Goal: Task Accomplishment & Management: Complete application form

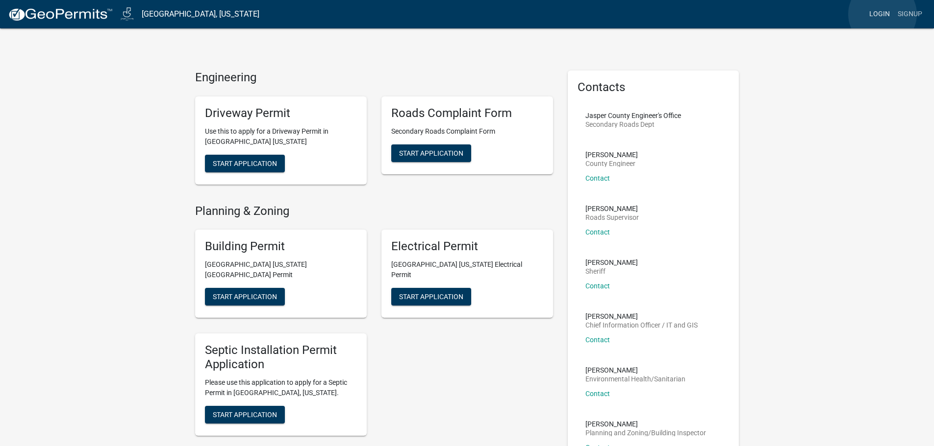
click at [882, 14] on link "Login" at bounding box center [879, 14] width 28 height 19
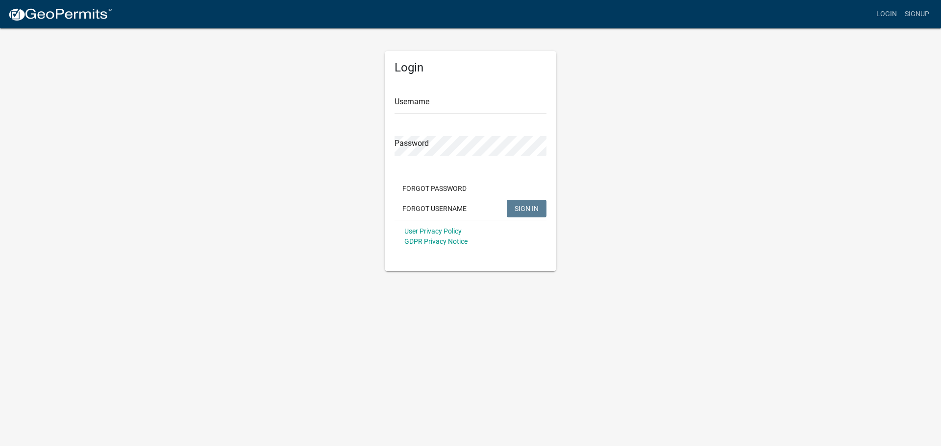
click at [441, 93] on div "Username" at bounding box center [471, 98] width 152 height 34
click at [442, 99] on input "Username" at bounding box center [471, 105] width 152 height 20
type input "CJPoots"
click at [507, 200] on button "SIGN IN" at bounding box center [527, 209] width 40 height 18
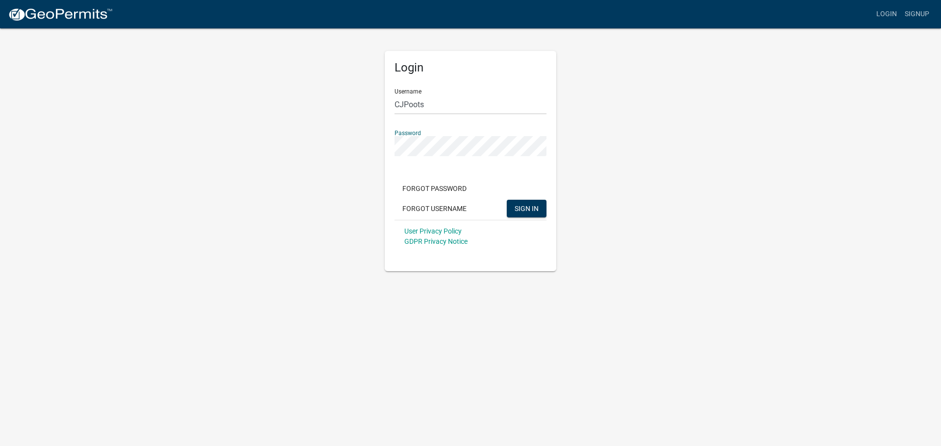
click at [507, 200] on button "SIGN IN" at bounding box center [527, 209] width 40 height 18
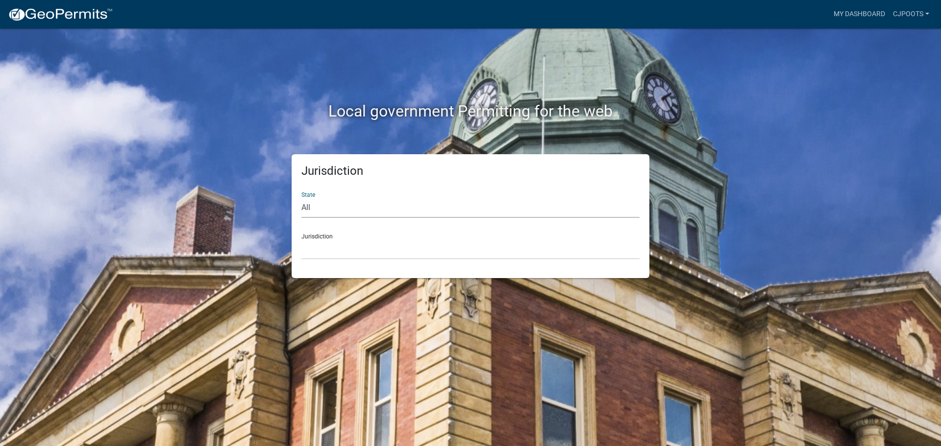
click at [316, 204] on select "All [US_STATE] [US_STATE] [US_STATE] [US_STATE] [US_STATE] [US_STATE] [US_STATE…" at bounding box center [470, 208] width 338 height 20
select select "[US_STATE]"
click at [301, 198] on select "All [US_STATE] [US_STATE] [US_STATE] [US_STATE] [US_STATE] [US_STATE] [US_STATE…" at bounding box center [470, 208] width 338 height 20
click at [329, 244] on select "[GEOGRAPHIC_DATA], [US_STATE] [GEOGRAPHIC_DATA], [US_STATE] [GEOGRAPHIC_DATA], …" at bounding box center [470, 250] width 338 height 20
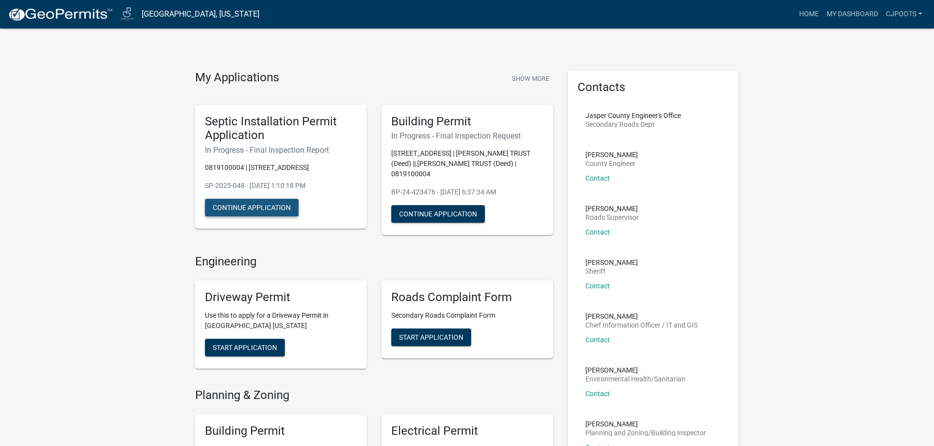
click at [263, 211] on button "Continue Application" at bounding box center [252, 208] width 94 height 18
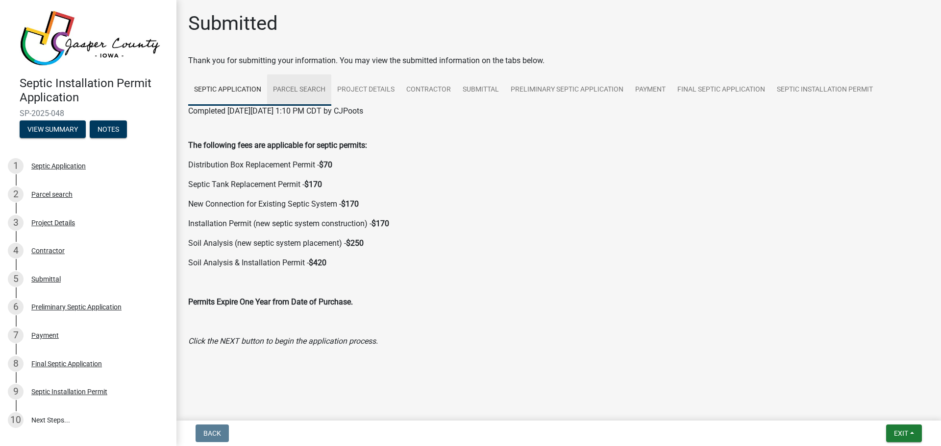
click at [301, 85] on link "Parcel search" at bounding box center [299, 89] width 64 height 31
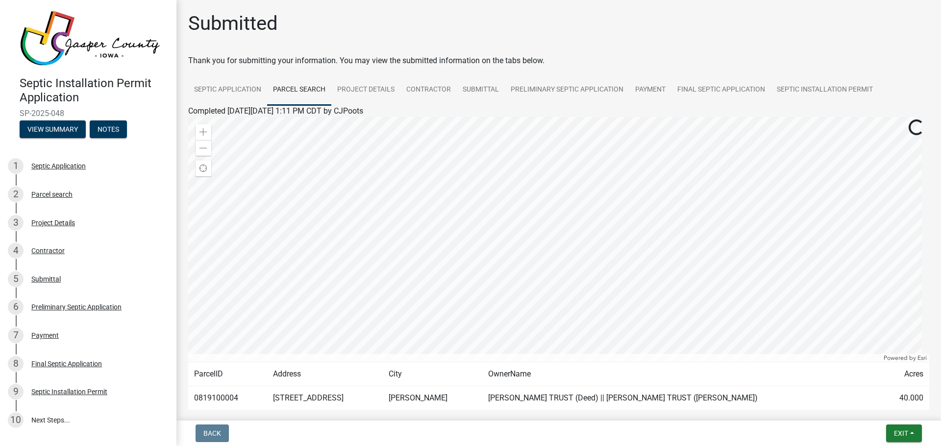
scroll to position [51, 0]
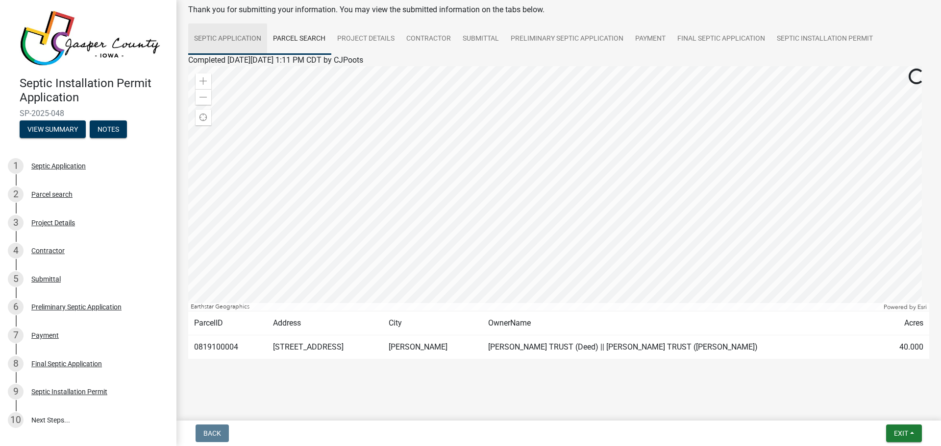
click at [227, 33] on link "Septic Application" at bounding box center [227, 39] width 79 height 31
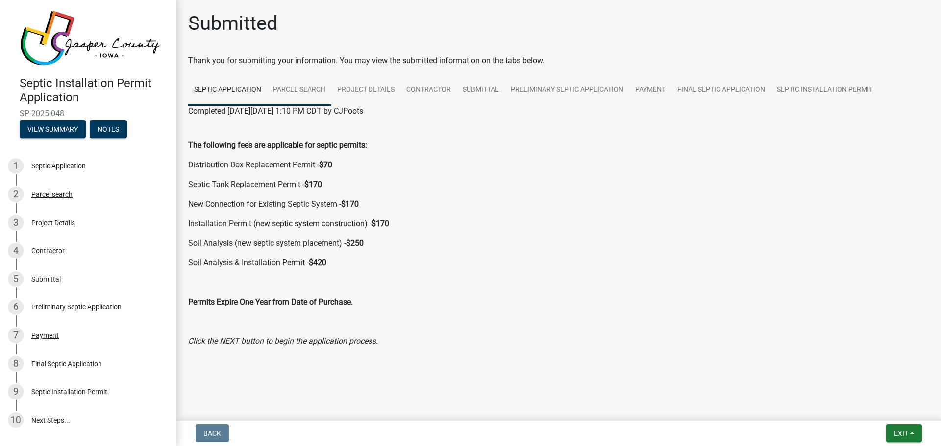
click at [289, 84] on link "Parcel search" at bounding box center [299, 89] width 64 height 31
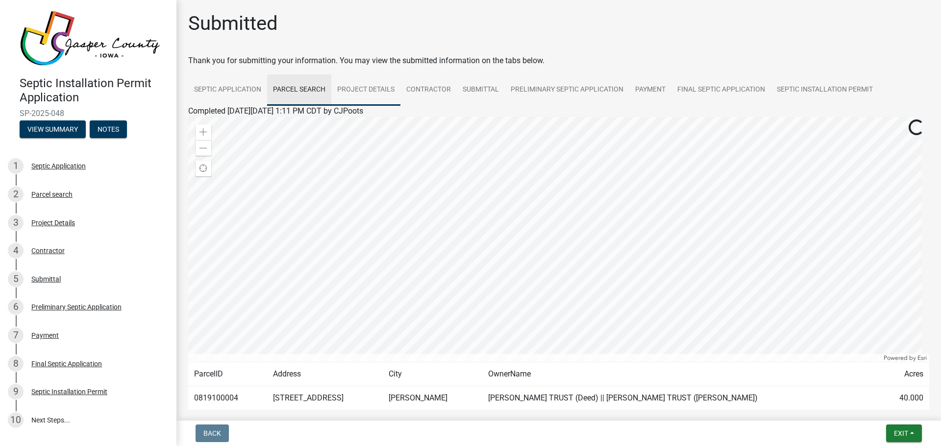
drag, startPoint x: 380, startPoint y: 88, endPoint x: 388, endPoint y: 90, distance: 8.1
click at [381, 88] on link "Project Details" at bounding box center [365, 89] width 69 height 31
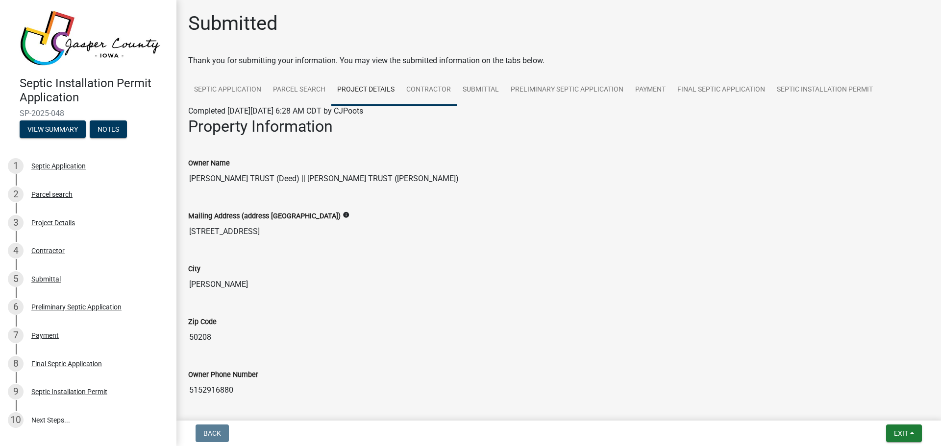
click at [437, 92] on link "Contractor" at bounding box center [428, 89] width 56 height 31
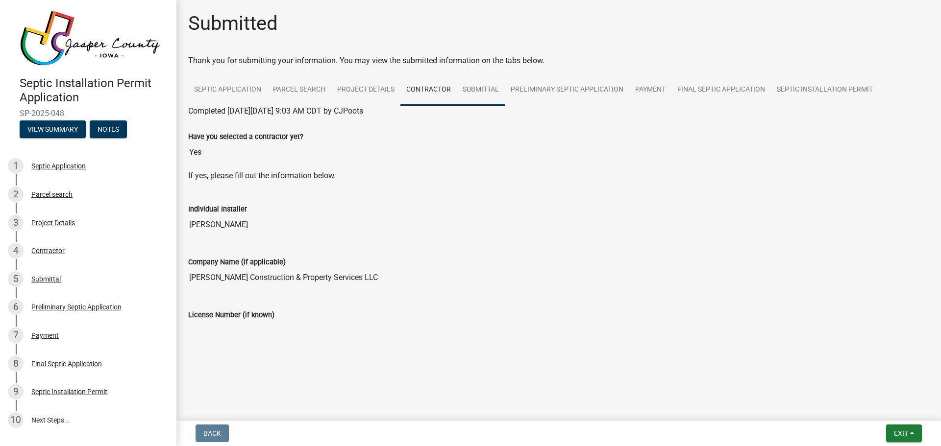
click at [477, 91] on link "Submittal" at bounding box center [481, 89] width 48 height 31
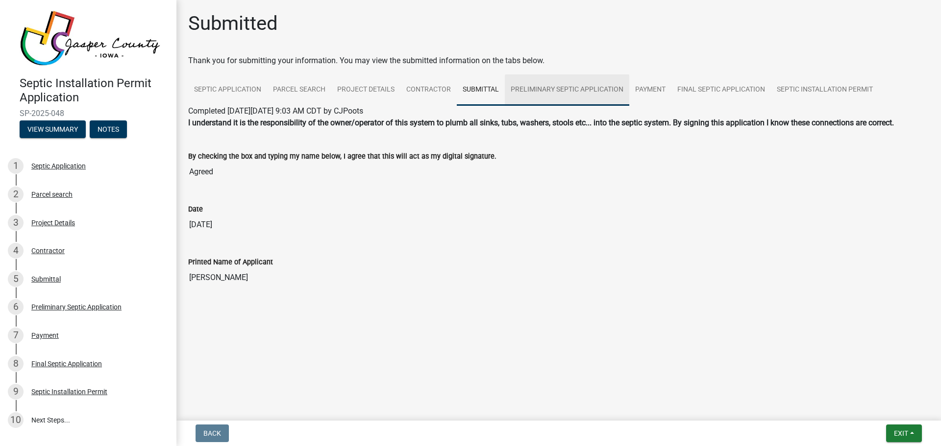
click at [530, 84] on link "Preliminary Septic Application" at bounding box center [567, 89] width 124 height 31
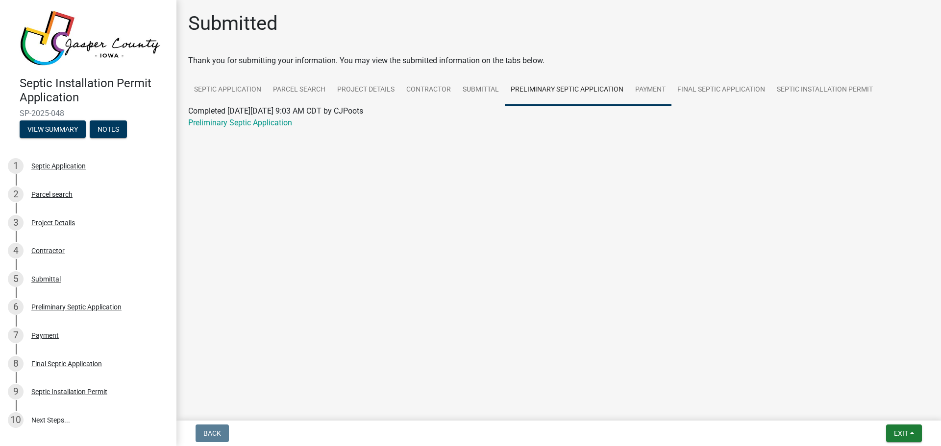
click at [652, 86] on link "Payment" at bounding box center [650, 89] width 42 height 31
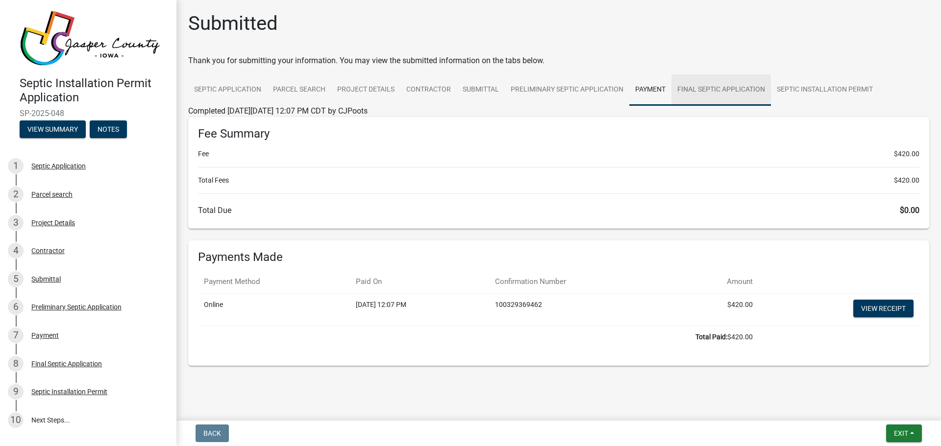
click at [717, 84] on link "Final Septic Application" at bounding box center [720, 89] width 99 height 31
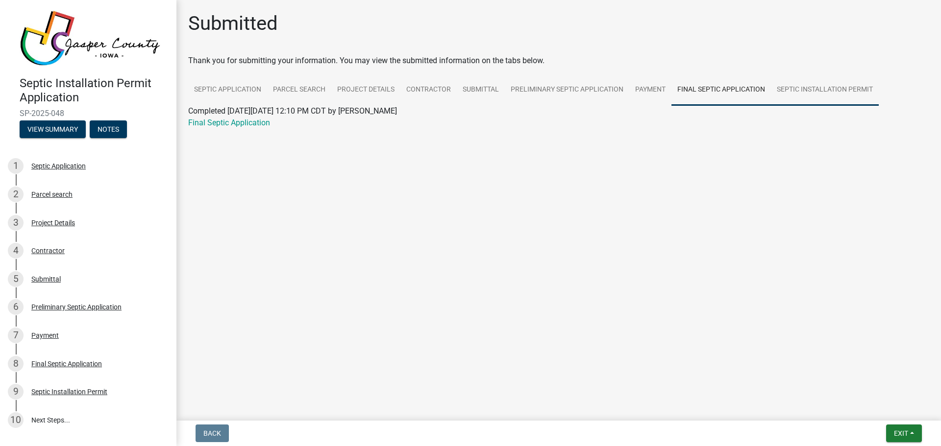
click at [817, 86] on link "Septic Installation Permit" at bounding box center [825, 89] width 108 height 31
click at [231, 122] on link "Septic Installation Permit" at bounding box center [231, 122] width 87 height 9
click at [49, 418] on link "10 Next Steps..." at bounding box center [88, 420] width 176 height 28
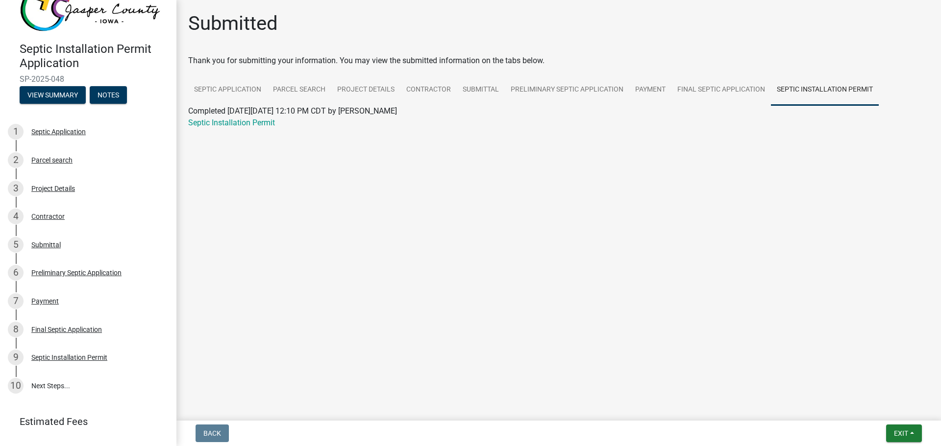
scroll to position [76, 0]
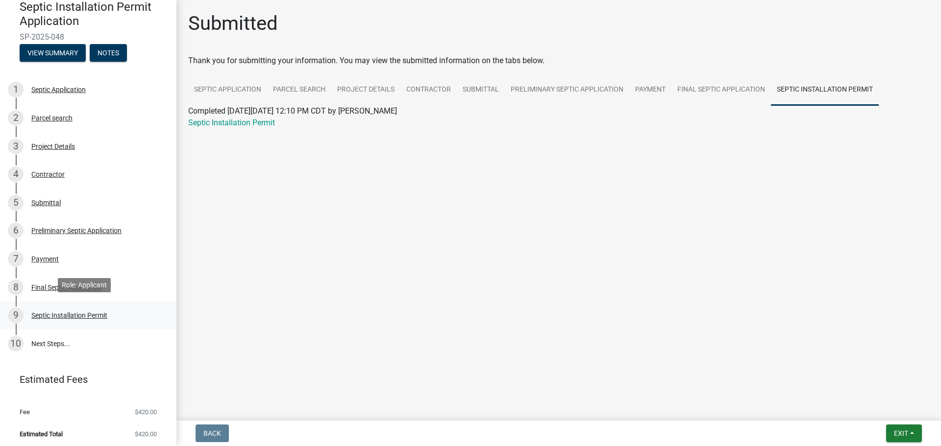
click at [83, 316] on div "Septic Installation Permit" at bounding box center [69, 315] width 76 height 7
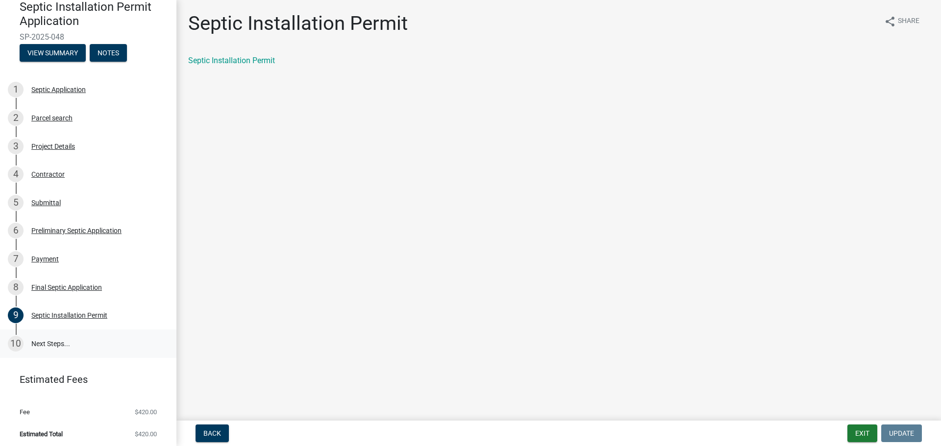
click at [49, 341] on link "10 Next Steps..." at bounding box center [88, 344] width 176 height 28
click at [21, 344] on div "10" at bounding box center [16, 344] width 16 height 16
click at [19, 343] on div "10" at bounding box center [16, 344] width 16 height 16
click at [46, 343] on link "10 Next Steps..." at bounding box center [88, 344] width 176 height 28
click at [49, 343] on link "10 Next Steps..." at bounding box center [88, 344] width 176 height 28
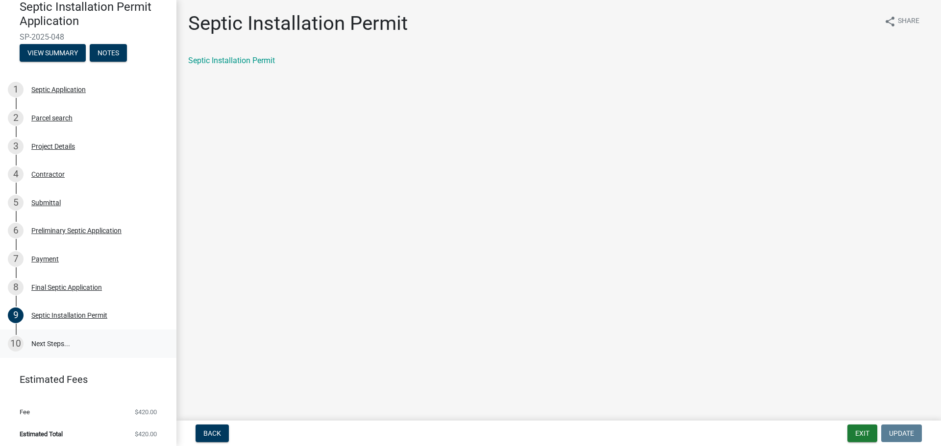
click at [54, 344] on link "10 Next Steps..." at bounding box center [88, 344] width 176 height 28
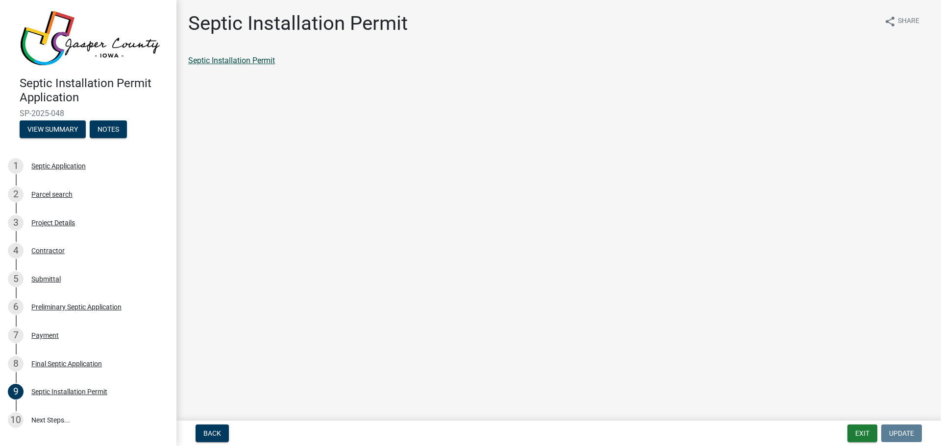
click at [243, 60] on link "Septic Installation Permit" at bounding box center [231, 60] width 87 height 9
click at [54, 130] on button "View Summary" at bounding box center [53, 130] width 66 height 18
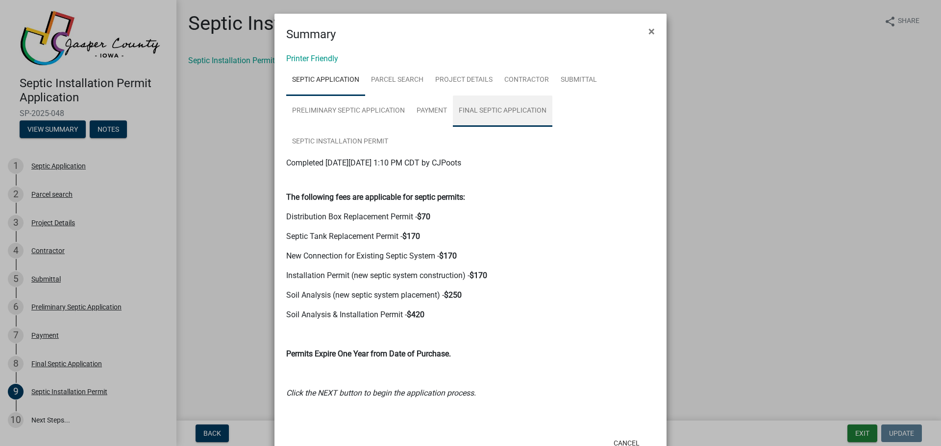
click at [514, 110] on link "Final Septic Application" at bounding box center [502, 111] width 99 height 31
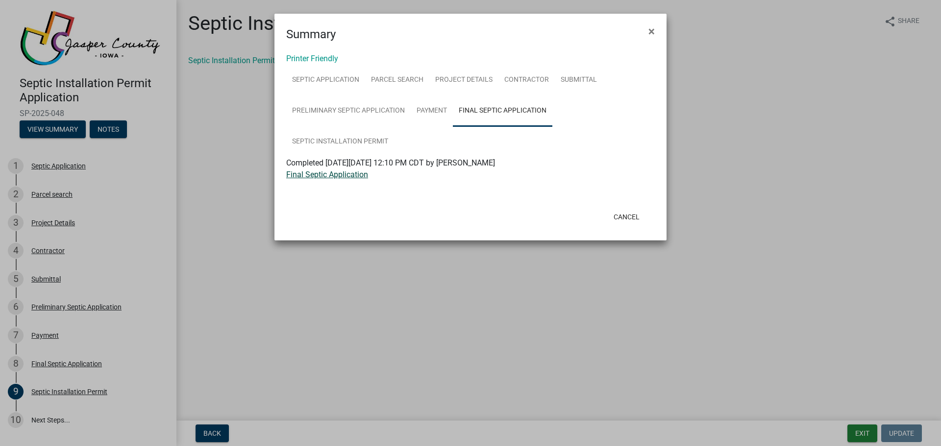
click at [345, 176] on link "Final Septic Application" at bounding box center [327, 174] width 82 height 9
click at [629, 216] on button "Cancel" at bounding box center [627, 217] width 42 height 18
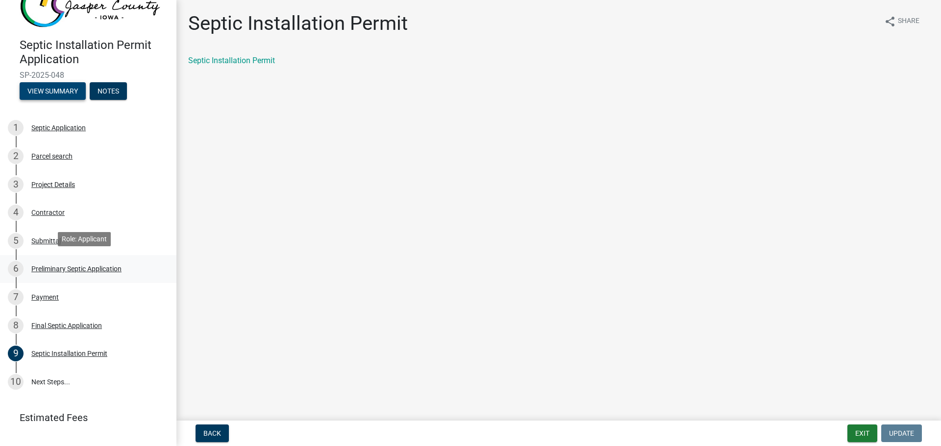
scroll to position [76, 0]
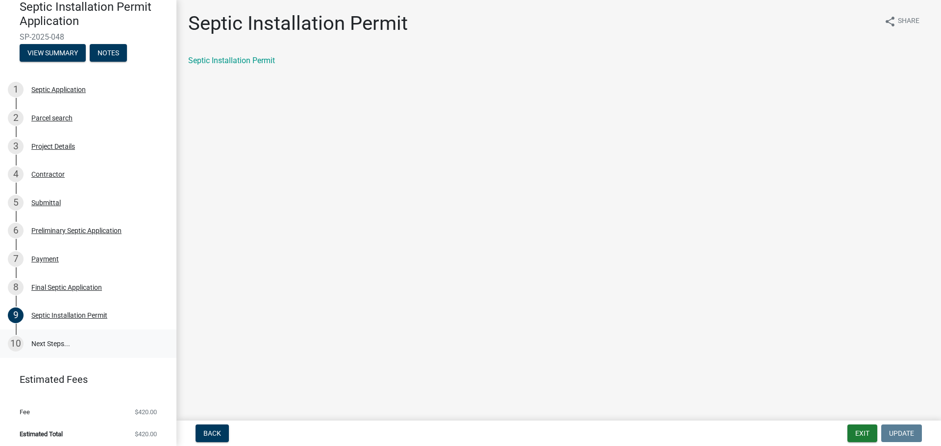
click at [47, 332] on link "10 Next Steps..." at bounding box center [88, 344] width 176 height 28
click at [18, 340] on div "10" at bounding box center [16, 344] width 16 height 16
click at [17, 340] on div "10" at bounding box center [16, 344] width 16 height 16
click at [216, 324] on main "Septic Installation Permit share Share Septic Installation Permit" at bounding box center [558, 208] width 765 height 417
click at [82, 313] on div "Septic Installation Permit" at bounding box center [69, 315] width 76 height 7
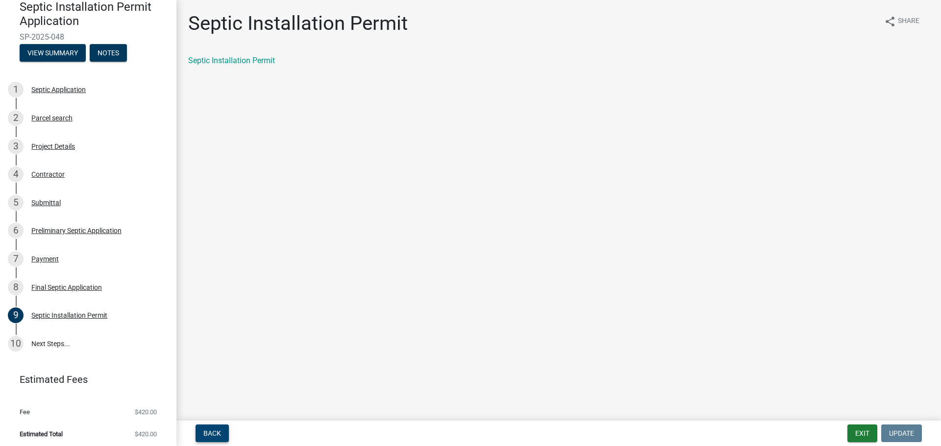
click at [219, 434] on span "Back" at bounding box center [212, 434] width 18 height 8
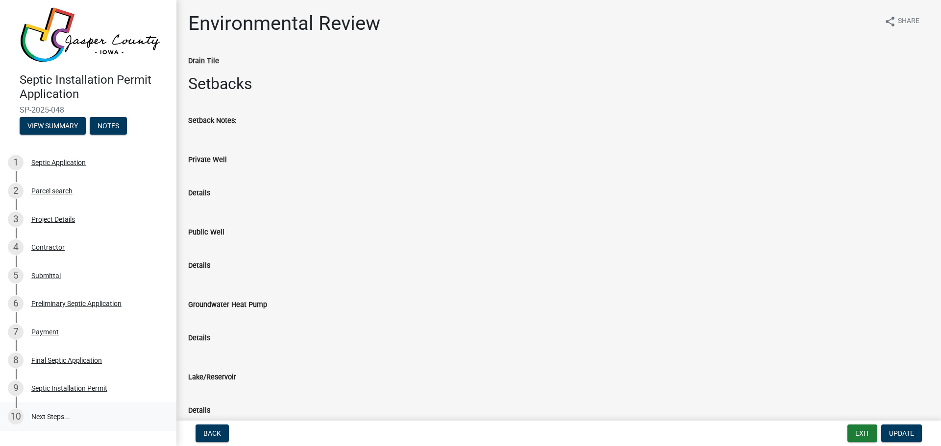
scroll to position [0, 0]
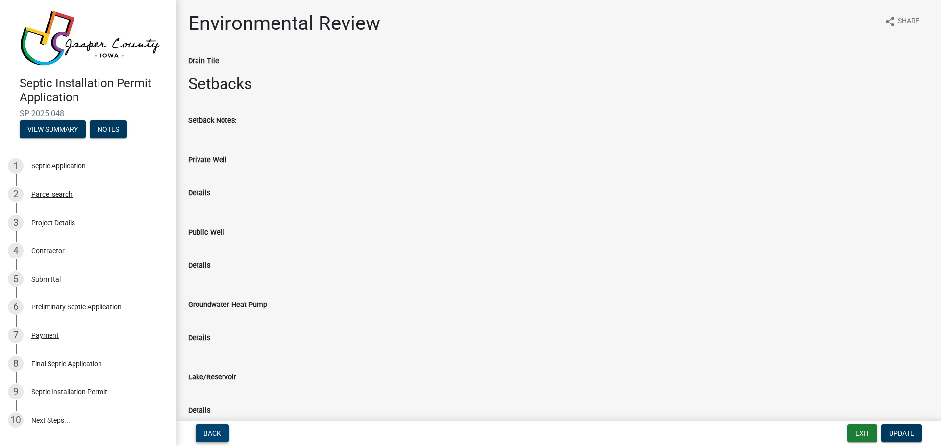
click at [213, 429] on button "Back" at bounding box center [212, 434] width 33 height 18
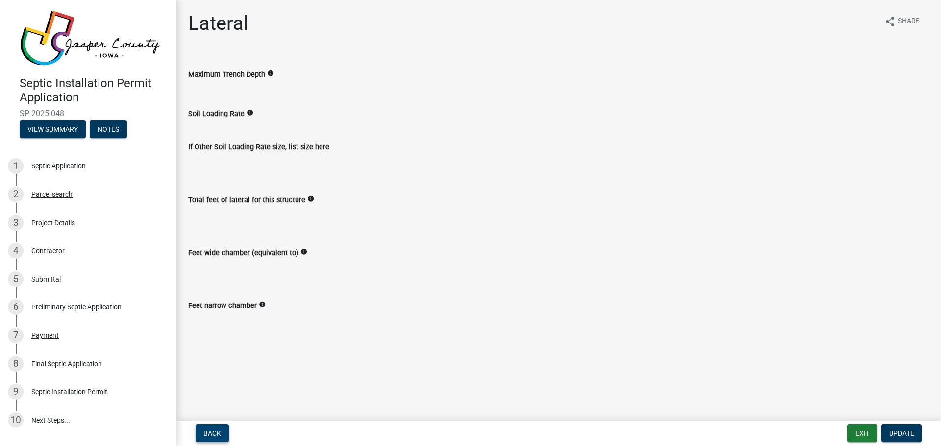
click at [213, 428] on button "Back" at bounding box center [212, 434] width 33 height 18
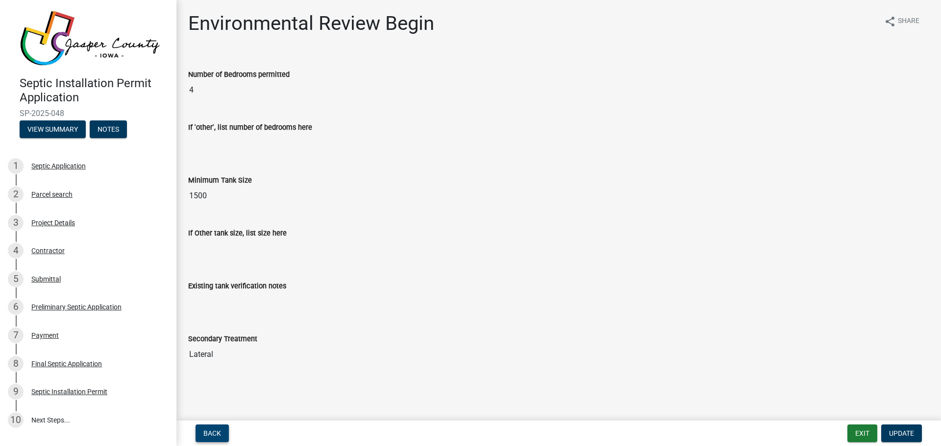
click at [212, 428] on button "Back" at bounding box center [212, 434] width 33 height 18
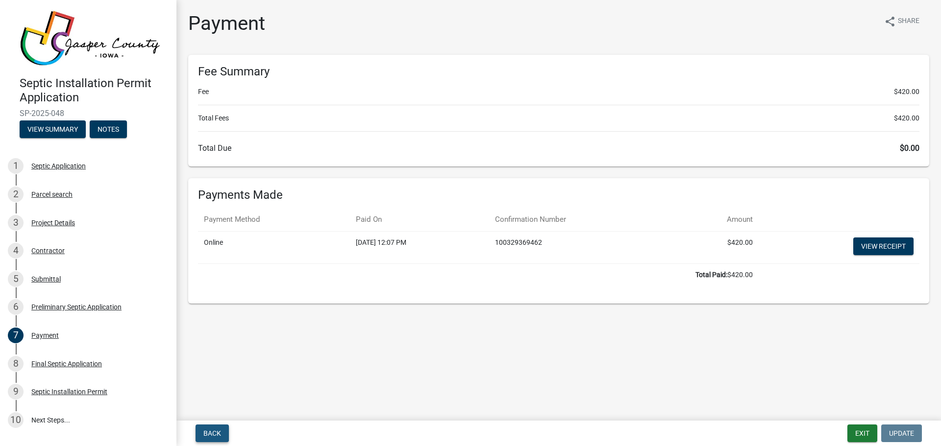
click at [221, 430] on span "Back" at bounding box center [212, 434] width 18 height 8
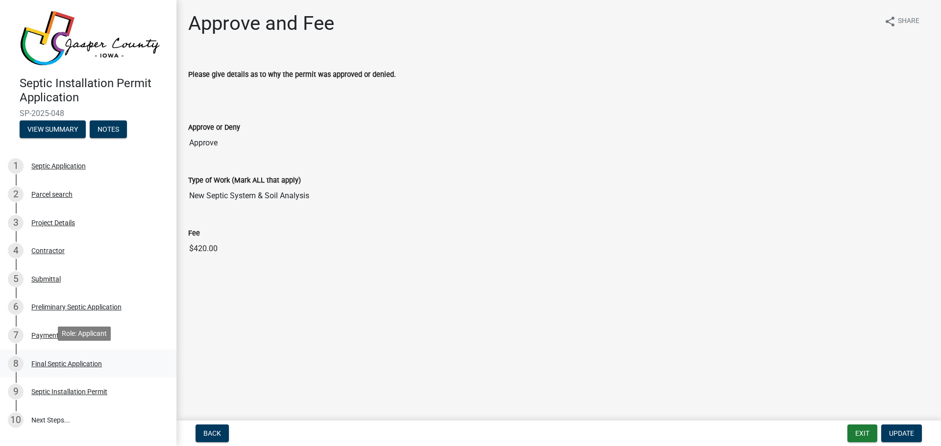
click at [58, 361] on div "Final Septic Application" at bounding box center [66, 364] width 71 height 7
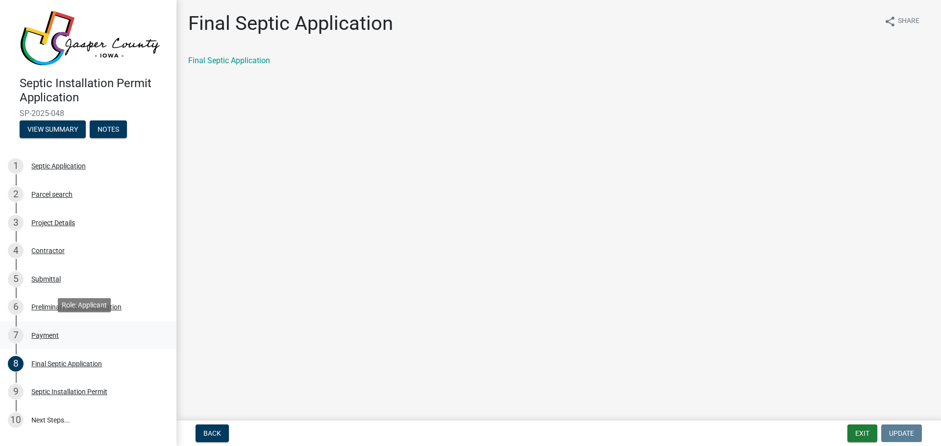
click at [52, 332] on div "Payment" at bounding box center [44, 335] width 27 height 7
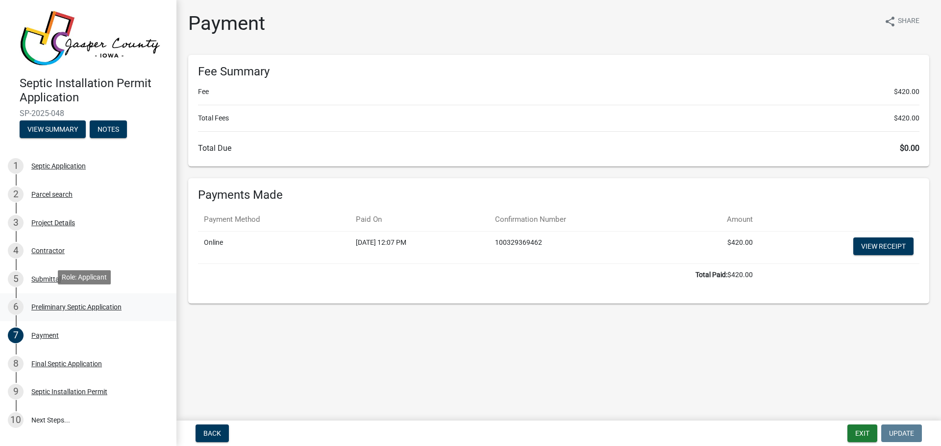
click at [59, 299] on div "6 Preliminary Septic Application" at bounding box center [84, 307] width 153 height 16
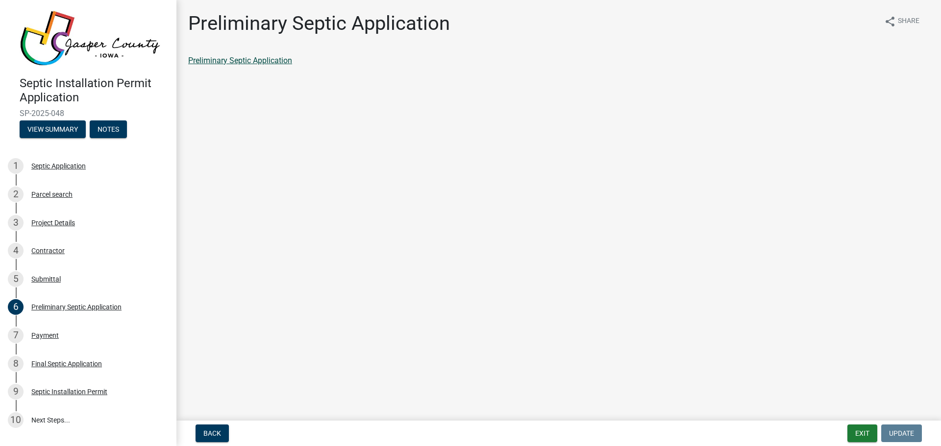
click at [256, 59] on link "Preliminary Septic Application" at bounding box center [240, 60] width 104 height 9
click at [113, 124] on button "Notes" at bounding box center [108, 130] width 37 height 18
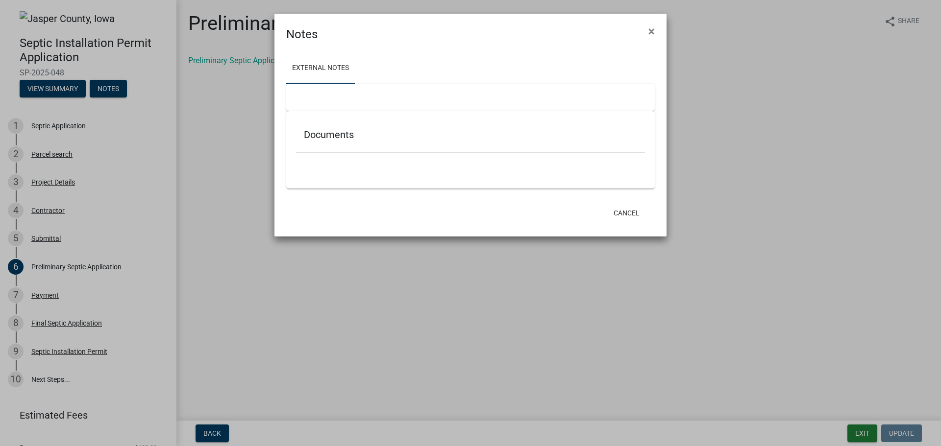
click at [53, 297] on ngb-modal-window "Notes × External Notes Documents Cancel" at bounding box center [470, 223] width 941 height 446
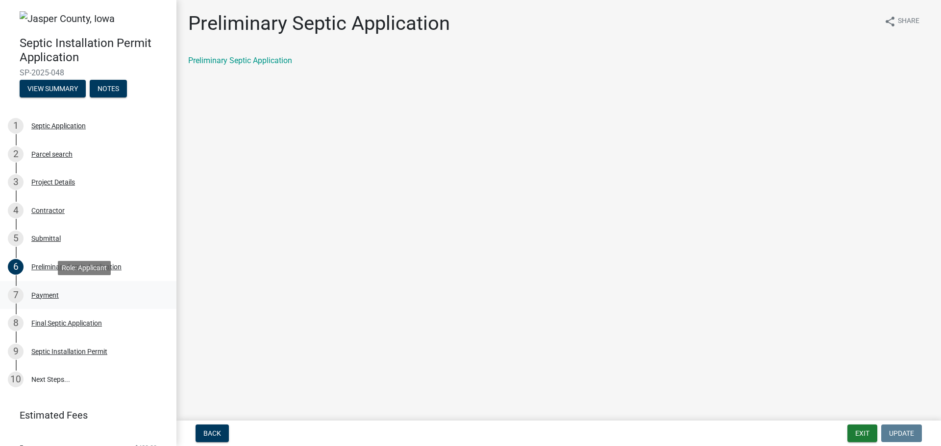
click at [53, 289] on div "7 Payment" at bounding box center [84, 296] width 153 height 16
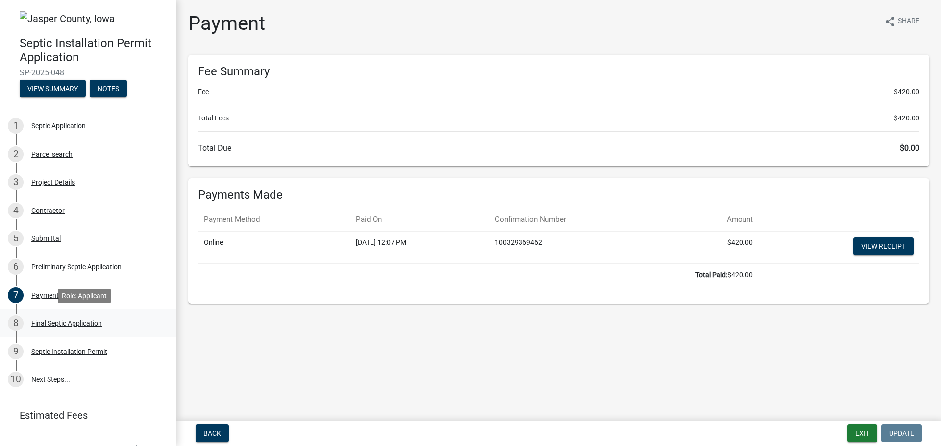
click at [58, 326] on div "Final Septic Application" at bounding box center [66, 323] width 71 height 7
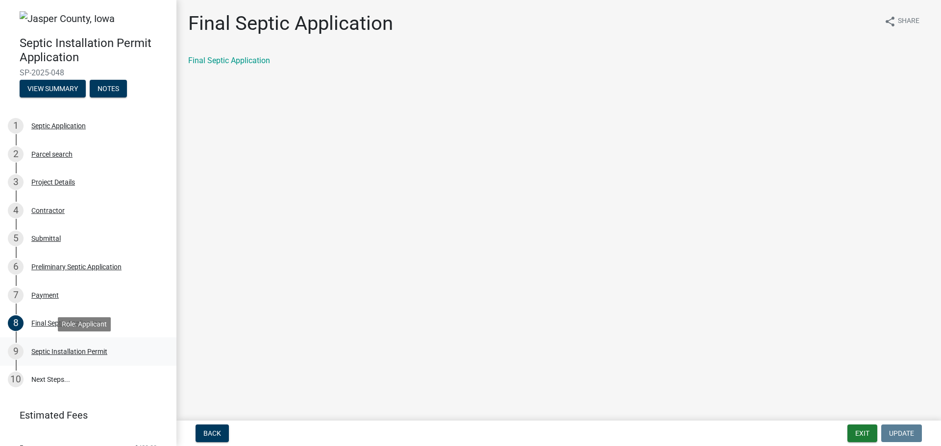
click at [42, 346] on div "9 Septic Installation Permit" at bounding box center [84, 352] width 153 height 16
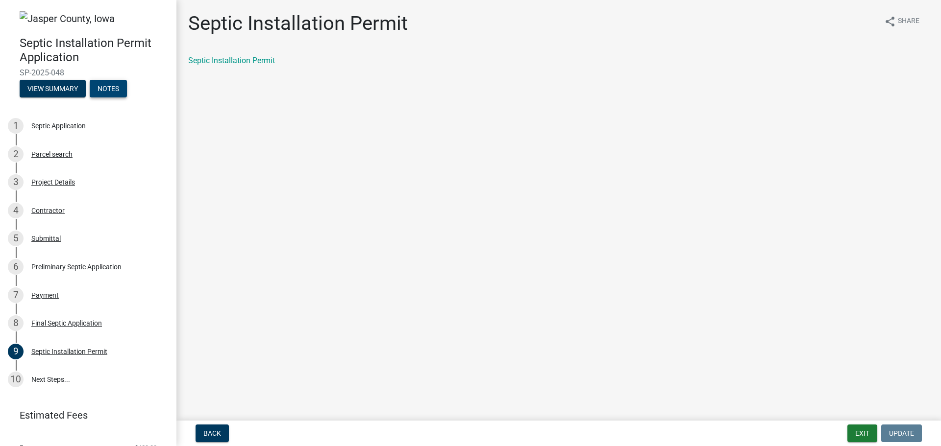
click at [120, 85] on button "Notes" at bounding box center [108, 89] width 37 height 18
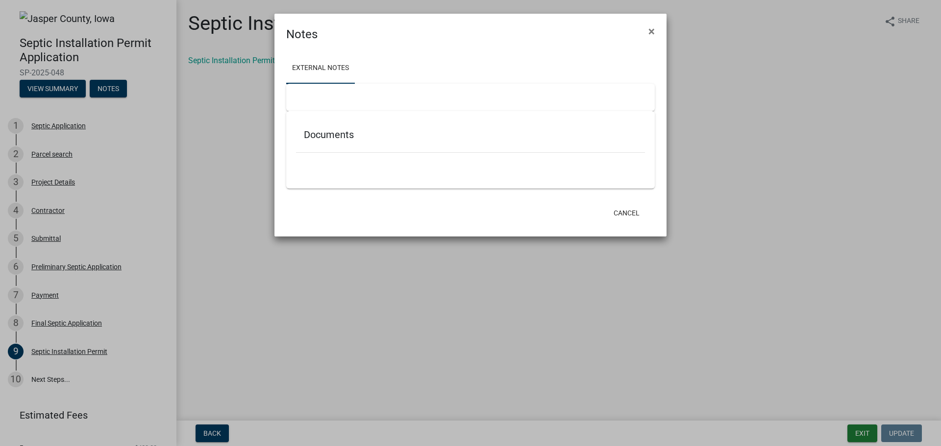
click at [343, 142] on div "Documents" at bounding box center [470, 137] width 349 height 32
click at [323, 140] on h5 "Documents" at bounding box center [470, 135] width 333 height 12
click at [325, 136] on h5 "Documents" at bounding box center [470, 135] width 333 height 12
click at [328, 64] on link "External Notes" at bounding box center [320, 68] width 69 height 31
click at [331, 71] on link "External Notes" at bounding box center [320, 68] width 69 height 31
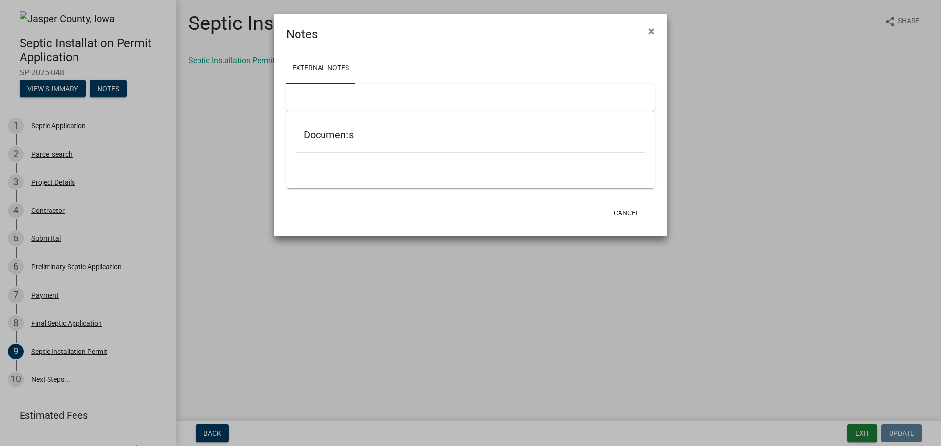
click at [322, 126] on div "Documents" at bounding box center [470, 137] width 349 height 32
click at [322, 134] on h5 "Documents" at bounding box center [470, 135] width 333 height 12
click at [619, 212] on button "Cancel" at bounding box center [627, 213] width 42 height 18
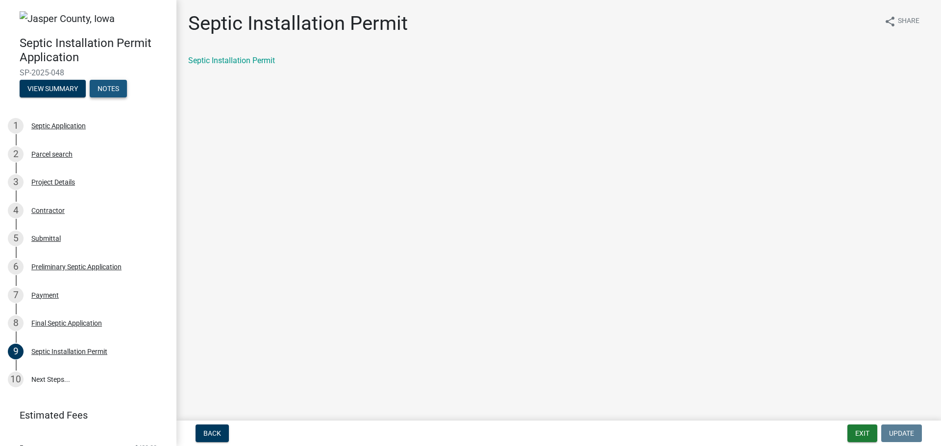
click at [107, 85] on button "Notes" at bounding box center [108, 89] width 37 height 18
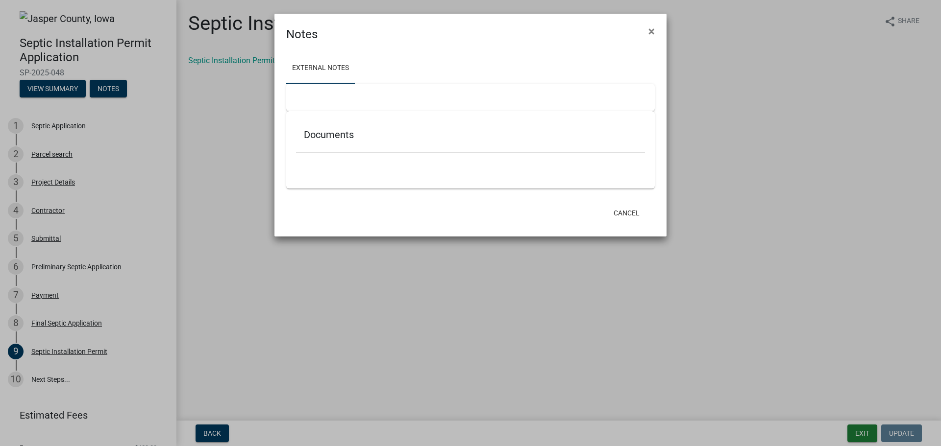
drag, startPoint x: 603, startPoint y: 105, endPoint x: 663, endPoint y: 100, distance: 60.0
click at [613, 106] on div at bounding box center [470, 97] width 369 height 27
click at [689, 98] on ngb-modal-window "Notes × External Notes Documents Cancel" at bounding box center [470, 223] width 941 height 446
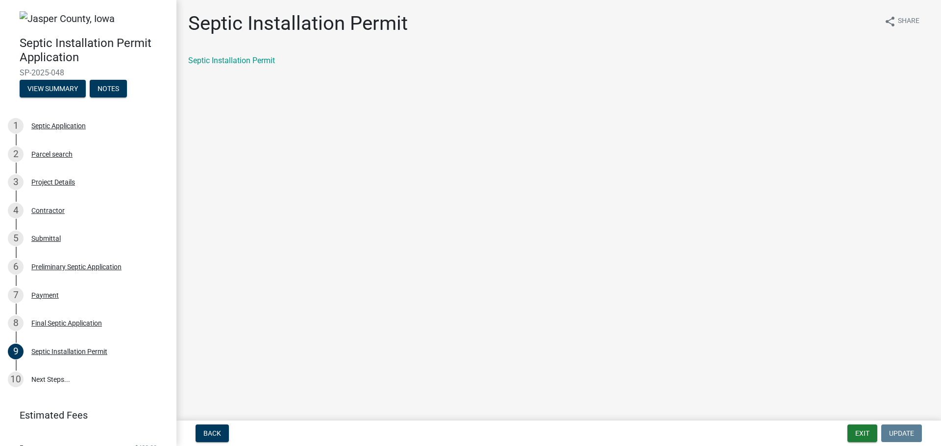
click at [581, 103] on div "Documents" at bounding box center [470, 125] width 369 height 77
click at [109, 83] on button "Notes" at bounding box center [108, 89] width 37 height 18
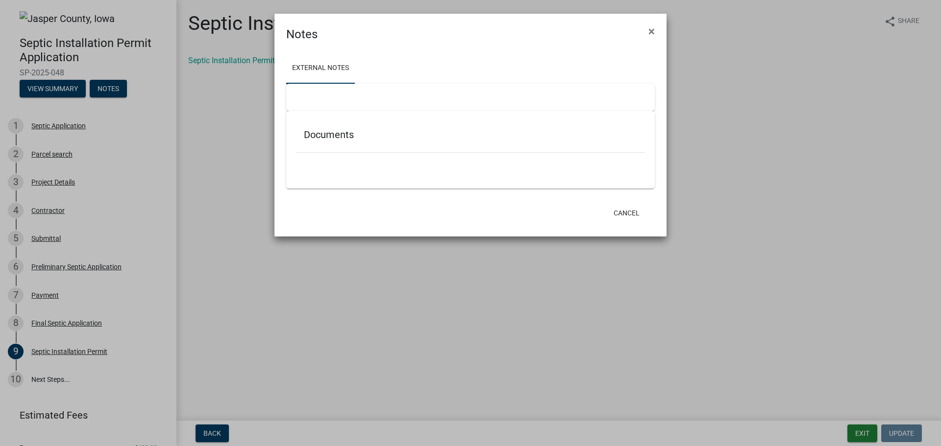
click at [324, 70] on link "External Notes" at bounding box center [320, 68] width 69 height 31
click at [328, 68] on link "External Notes" at bounding box center [320, 68] width 69 height 31
click at [316, 86] on div at bounding box center [470, 97] width 369 height 27
drag, startPoint x: 308, startPoint y: 101, endPoint x: 316, endPoint y: 105, distance: 8.6
click at [308, 101] on div at bounding box center [470, 97] width 369 height 27
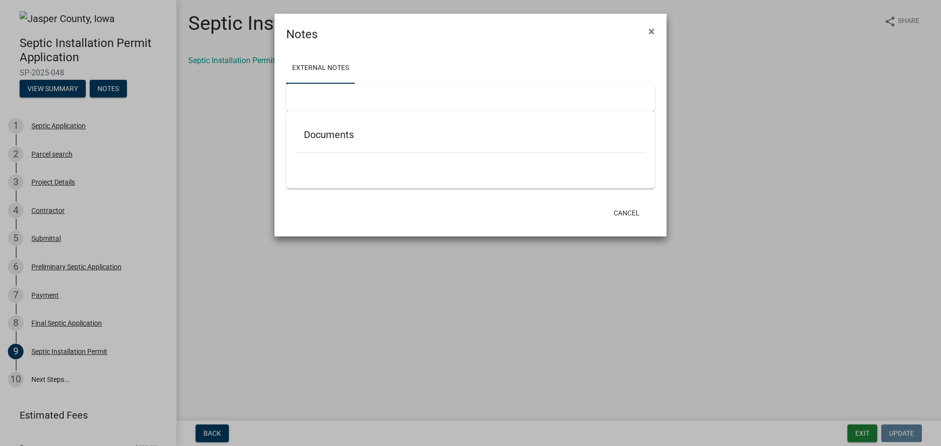
click at [353, 125] on div "Documents" at bounding box center [470, 137] width 349 height 32
drag, startPoint x: 345, startPoint y: 134, endPoint x: 343, endPoint y: 141, distance: 6.7
click at [343, 141] on div "Documents" at bounding box center [470, 137] width 349 height 32
drag, startPoint x: 346, startPoint y: 141, endPoint x: 339, endPoint y: 140, distance: 7.5
click at [343, 140] on div "Documents" at bounding box center [470, 137] width 349 height 32
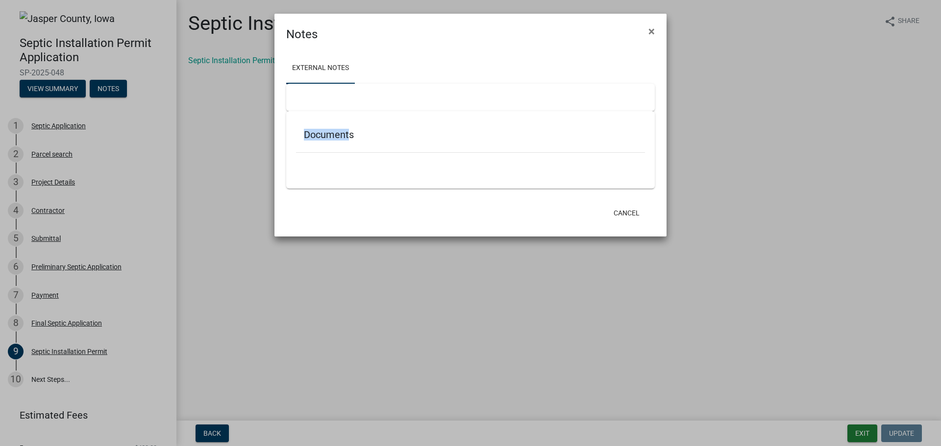
drag, startPoint x: 351, startPoint y: 138, endPoint x: 295, endPoint y: 139, distance: 56.4
click at [293, 138] on div "Documents" at bounding box center [470, 149] width 369 height 77
drag, startPoint x: 438, startPoint y: 147, endPoint x: 478, endPoint y: 158, distance: 41.7
click at [438, 147] on div "Documents" at bounding box center [470, 137] width 349 height 32
click at [335, 64] on link "External Notes" at bounding box center [320, 68] width 69 height 31
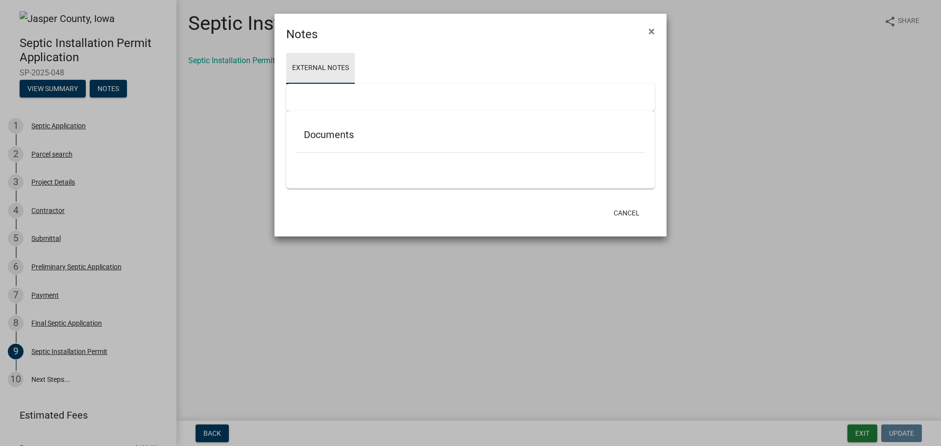
click at [330, 66] on link "External Notes" at bounding box center [320, 68] width 69 height 31
click at [626, 214] on button "Cancel" at bounding box center [627, 213] width 42 height 18
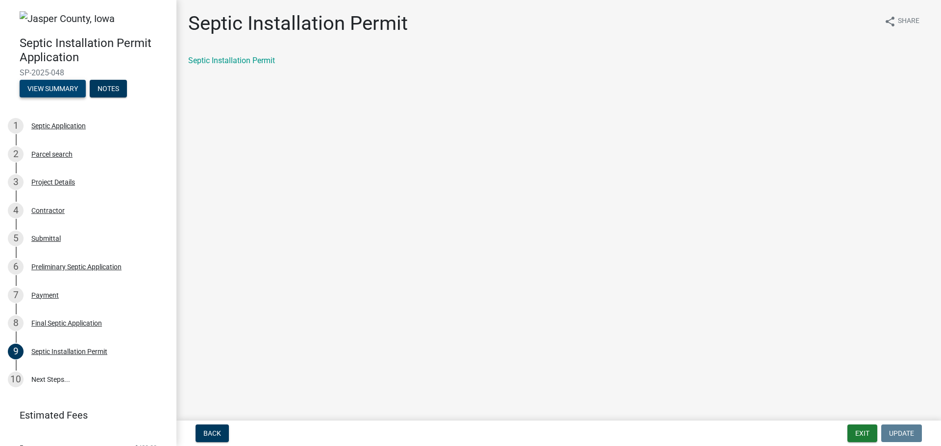
click at [53, 85] on button "View Summary" at bounding box center [53, 89] width 66 height 18
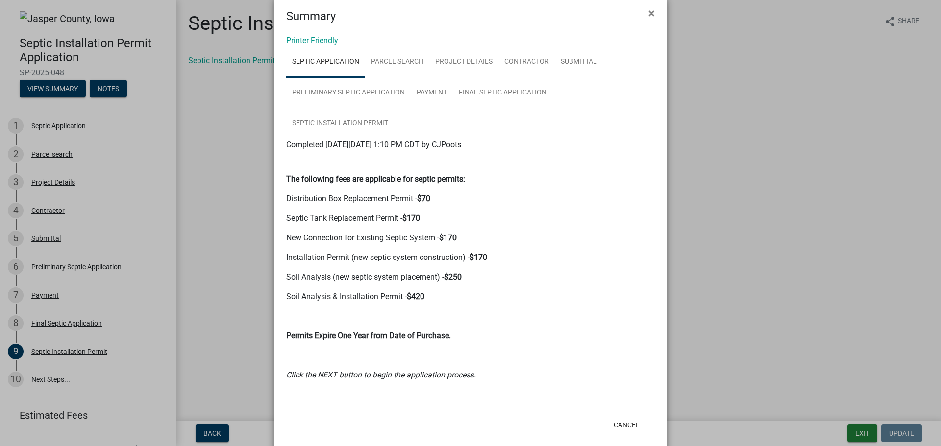
scroll to position [34, 0]
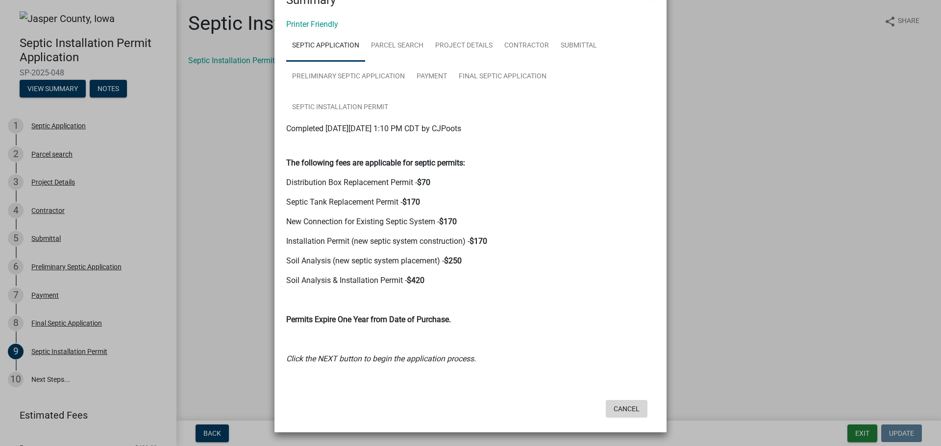
click at [618, 404] on button "Cancel" at bounding box center [627, 409] width 42 height 18
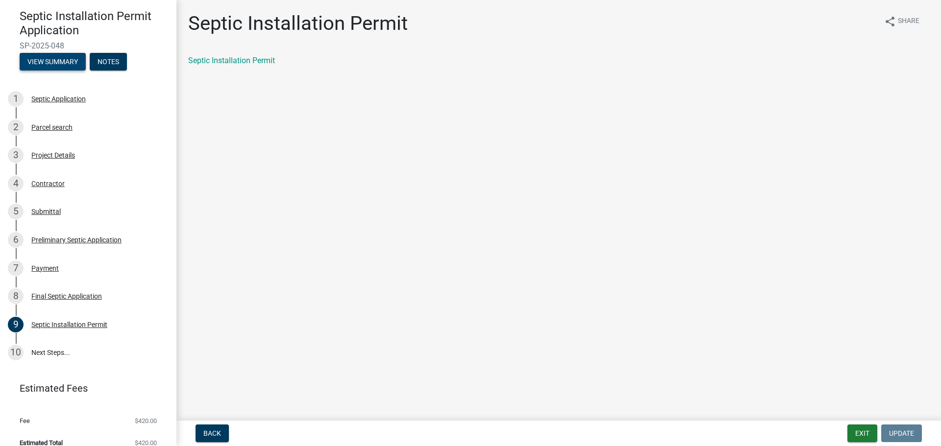
scroll to position [39, 0]
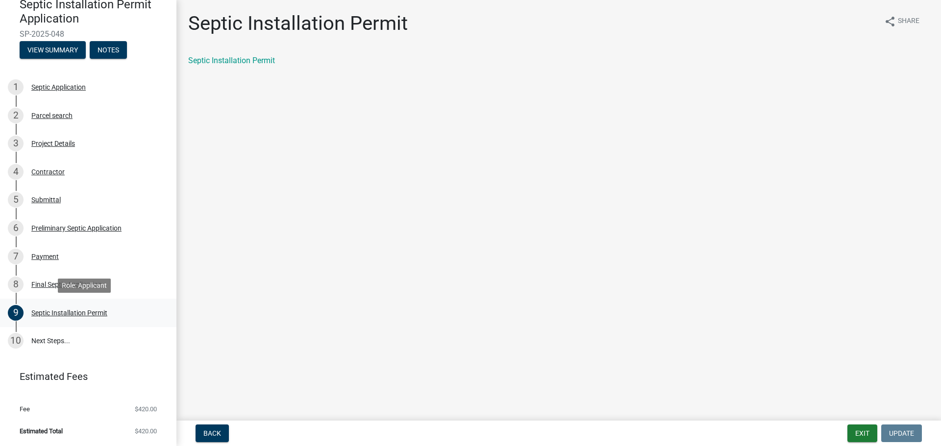
click at [74, 311] on div "Septic Installation Permit" at bounding box center [69, 313] width 76 height 7
click at [49, 338] on link "10 Next Steps..." at bounding box center [88, 341] width 176 height 28
click at [209, 431] on span "Back" at bounding box center [212, 434] width 18 height 8
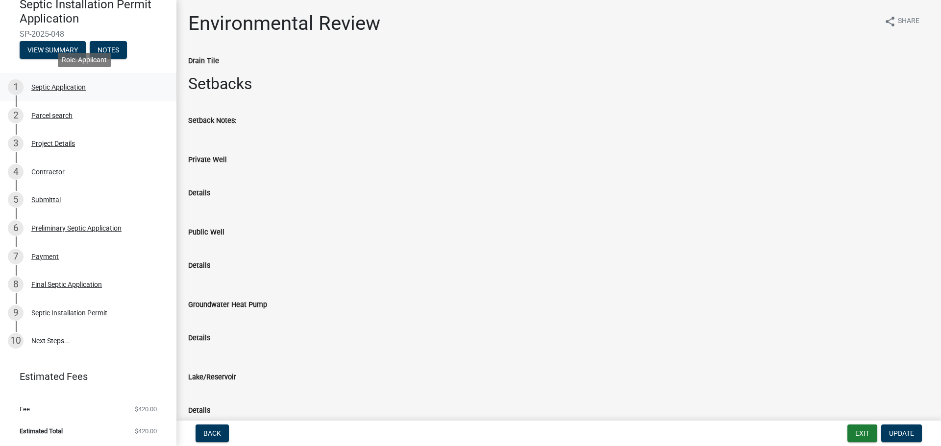
click at [101, 87] on div "1 Septic Application" at bounding box center [84, 87] width 153 height 16
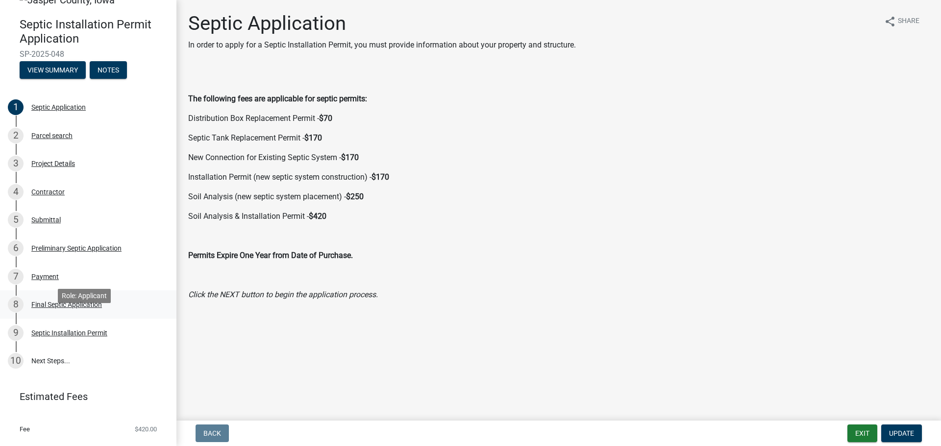
scroll to position [0, 0]
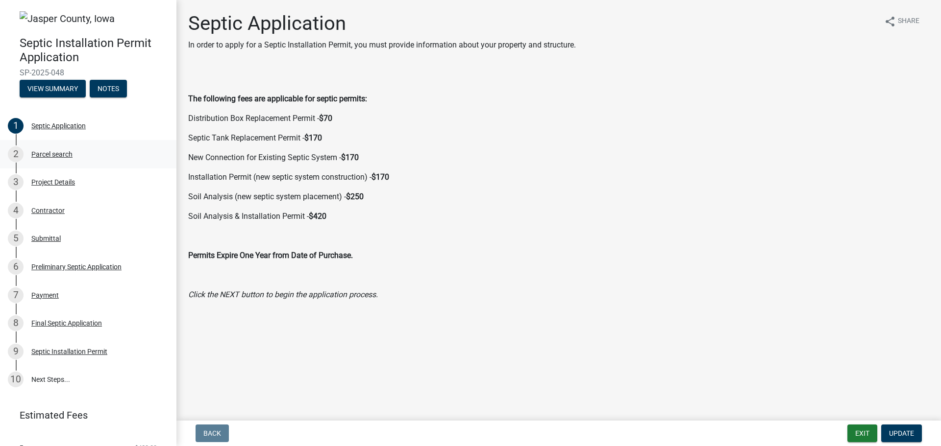
click at [90, 151] on div "2 Parcel search" at bounding box center [84, 155] width 153 height 16
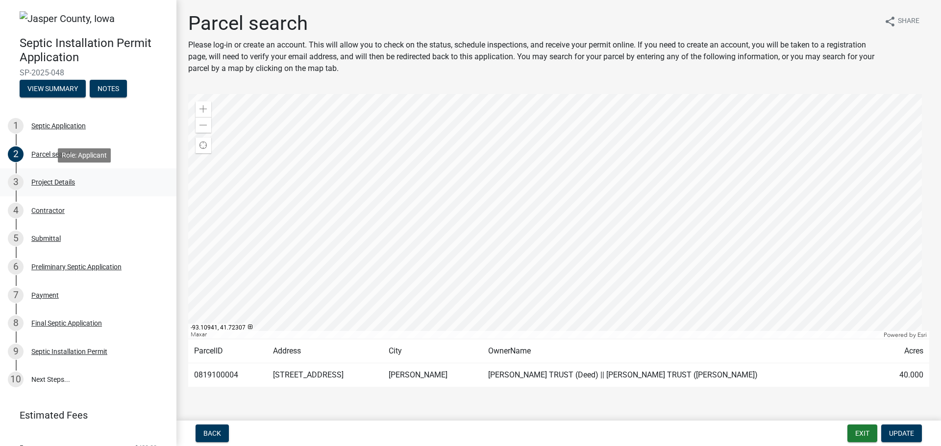
click at [52, 182] on div "Project Details" at bounding box center [53, 182] width 44 height 7
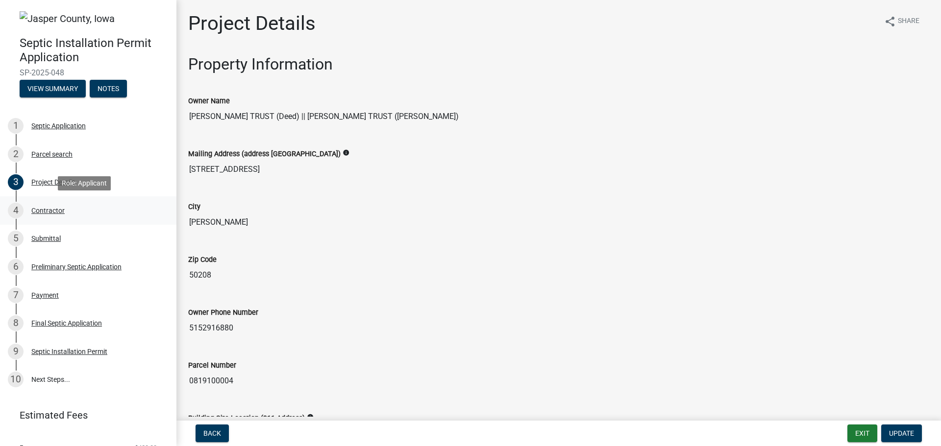
click at [65, 208] on div "4 Contractor" at bounding box center [84, 211] width 153 height 16
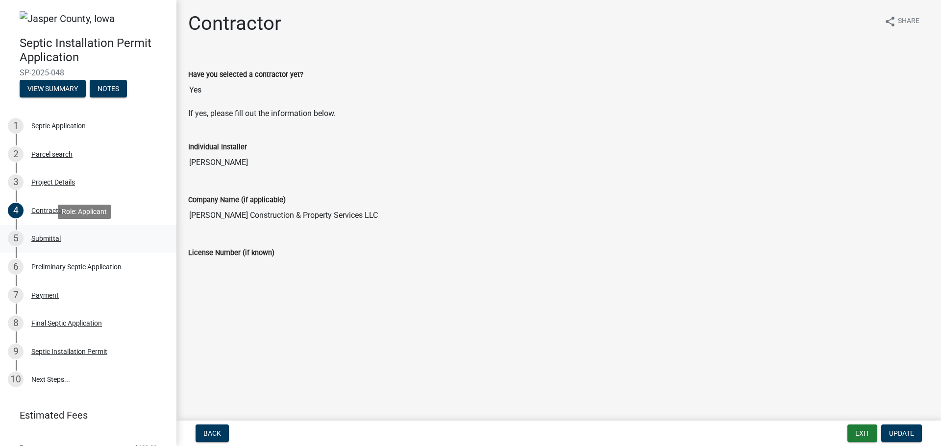
click at [72, 246] on div "5 Submittal" at bounding box center [84, 239] width 153 height 16
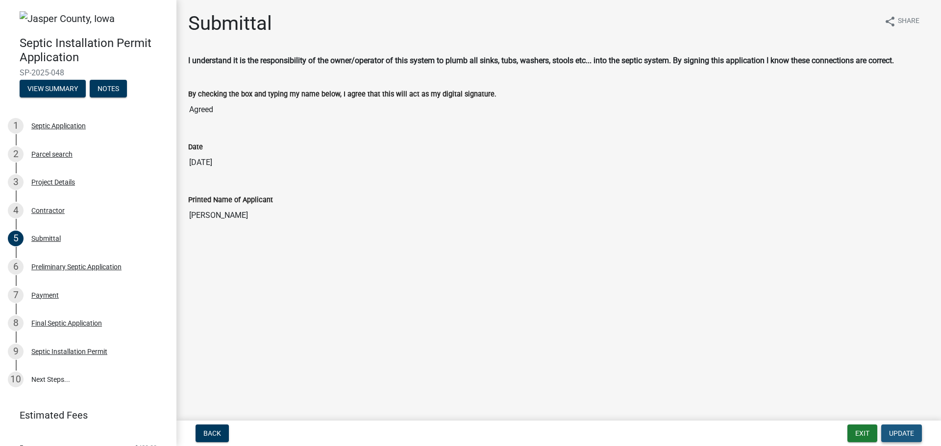
click at [914, 434] on button "Update" at bounding box center [901, 434] width 41 height 18
click at [903, 433] on span "Update" at bounding box center [901, 434] width 25 height 8
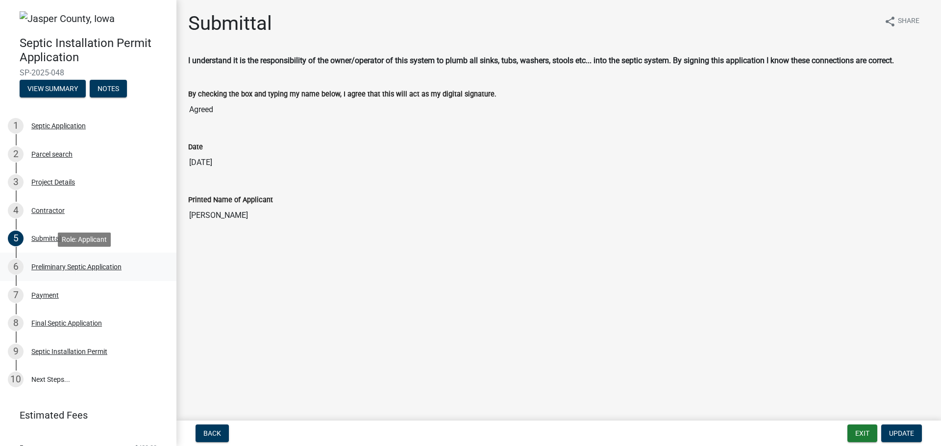
click at [45, 265] on div "Preliminary Septic Application" at bounding box center [76, 267] width 90 height 7
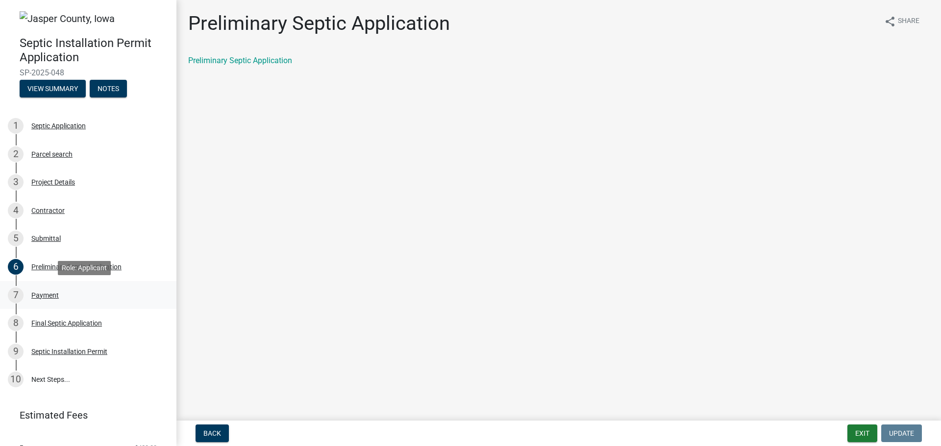
click at [57, 295] on div "Payment" at bounding box center [44, 295] width 27 height 7
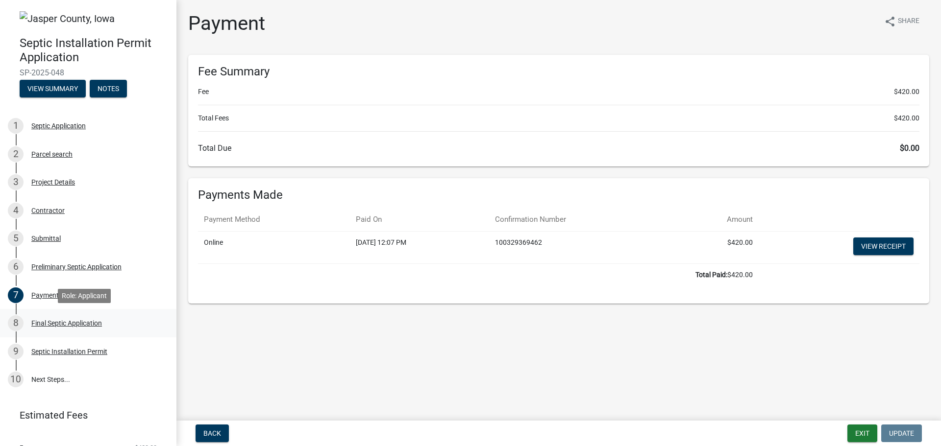
click at [59, 324] on div "Final Septic Application" at bounding box center [66, 323] width 71 height 7
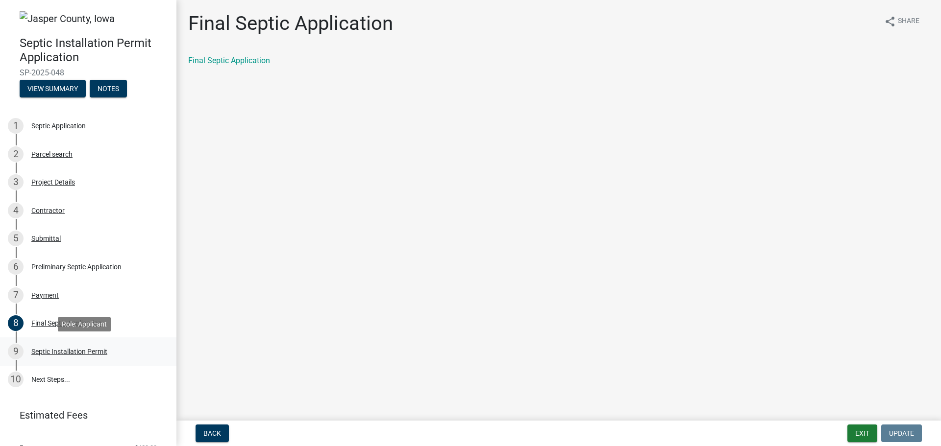
click at [92, 345] on div "9 Septic Installation Permit" at bounding box center [84, 352] width 153 height 16
click at [59, 375] on link "10 Next Steps..." at bounding box center [88, 380] width 176 height 28
click at [57, 383] on link "10 Next Steps..." at bounding box center [88, 380] width 176 height 28
click at [55, 383] on link "10 Next Steps..." at bounding box center [88, 380] width 176 height 28
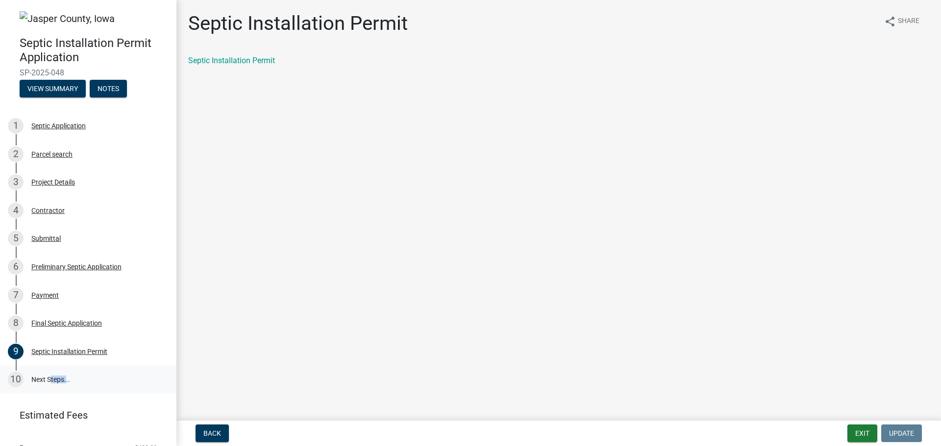
click at [55, 384] on link "10 Next Steps..." at bounding box center [88, 380] width 176 height 28
click at [102, 90] on button "Notes" at bounding box center [108, 89] width 37 height 18
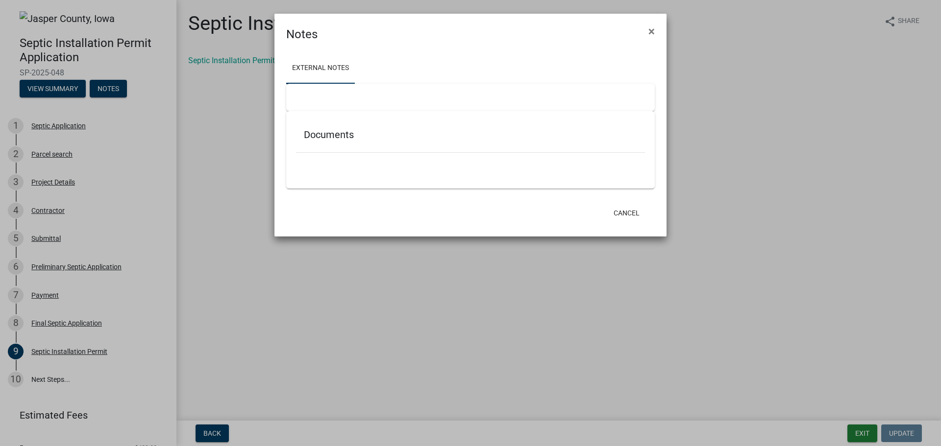
click at [313, 137] on h5 "Documents" at bounding box center [470, 135] width 333 height 12
click at [333, 137] on h5 "Documents" at bounding box center [470, 135] width 333 height 12
click at [626, 219] on button "Cancel" at bounding box center [627, 213] width 42 height 18
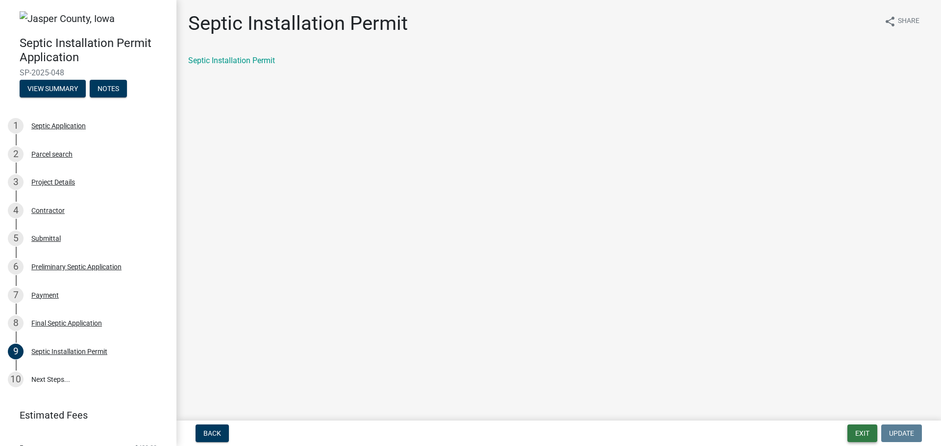
click at [859, 438] on button "Exit" at bounding box center [862, 434] width 30 height 18
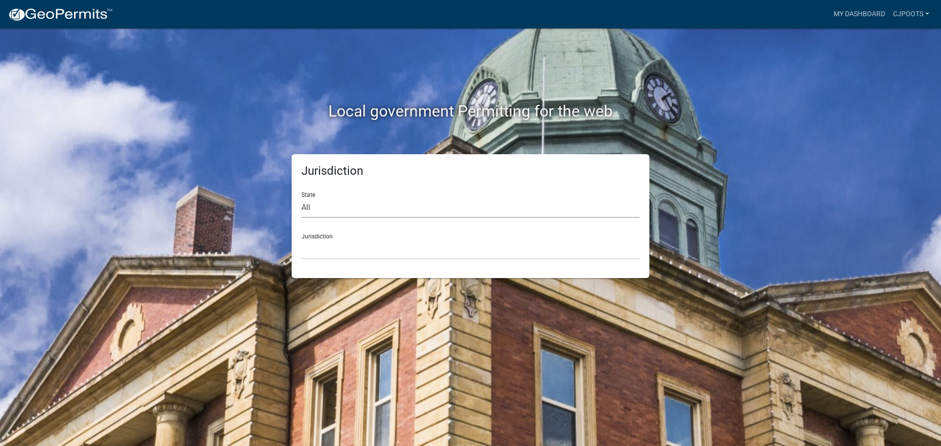
click at [322, 211] on select "All [US_STATE] [US_STATE] [US_STATE] [US_STATE] [US_STATE] [US_STATE] [US_STATE…" at bounding box center [470, 208] width 338 height 20
select select "[US_STATE]"
click at [301, 198] on select "All [US_STATE] [US_STATE] [US_STATE] [US_STATE] [US_STATE] [US_STATE] [US_STATE…" at bounding box center [470, 208] width 338 height 20
click at [325, 237] on div "Jurisdiction [GEOGRAPHIC_DATA], [US_STATE] [GEOGRAPHIC_DATA], [US_STATE] [GEOGR…" at bounding box center [470, 243] width 338 height 34
drag, startPoint x: 325, startPoint y: 247, endPoint x: 329, endPoint y: 241, distance: 6.8
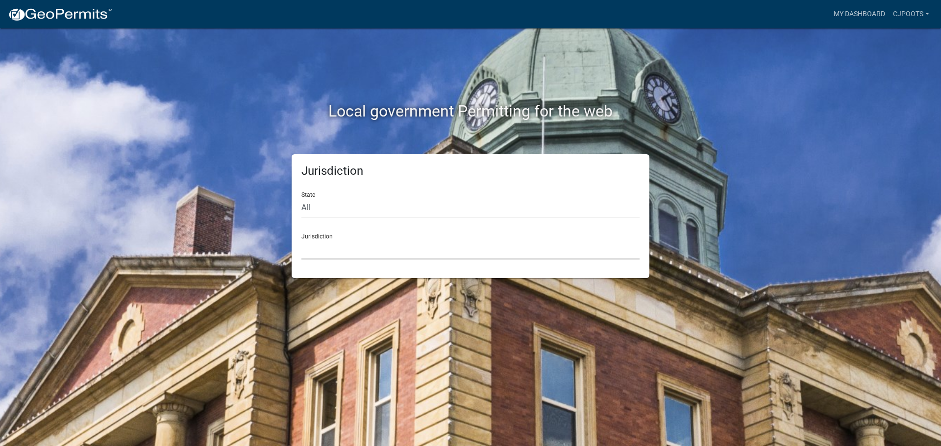
click at [325, 247] on select "[GEOGRAPHIC_DATA], [US_STATE] [GEOGRAPHIC_DATA], [US_STATE] [GEOGRAPHIC_DATA], …" at bounding box center [470, 250] width 338 height 20
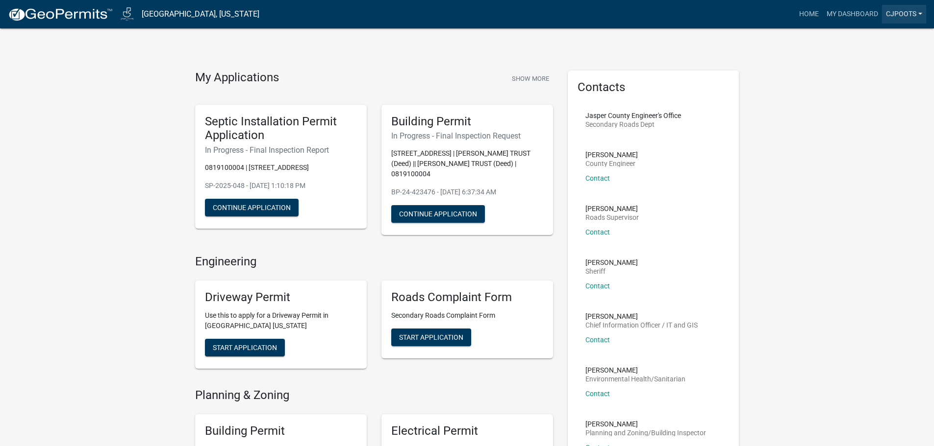
click at [901, 11] on link "CJPoots" at bounding box center [904, 14] width 44 height 19
click at [882, 43] on link "Account" at bounding box center [886, 40] width 78 height 24
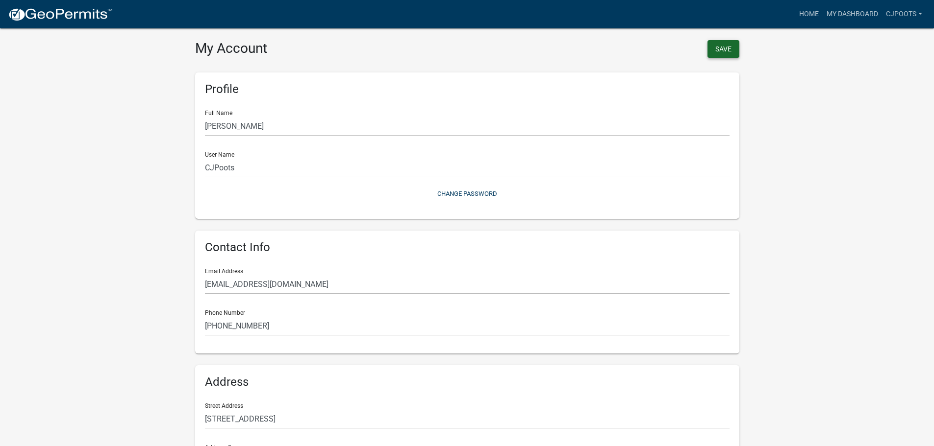
click at [719, 47] on button "Save" at bounding box center [723, 49] width 32 height 18
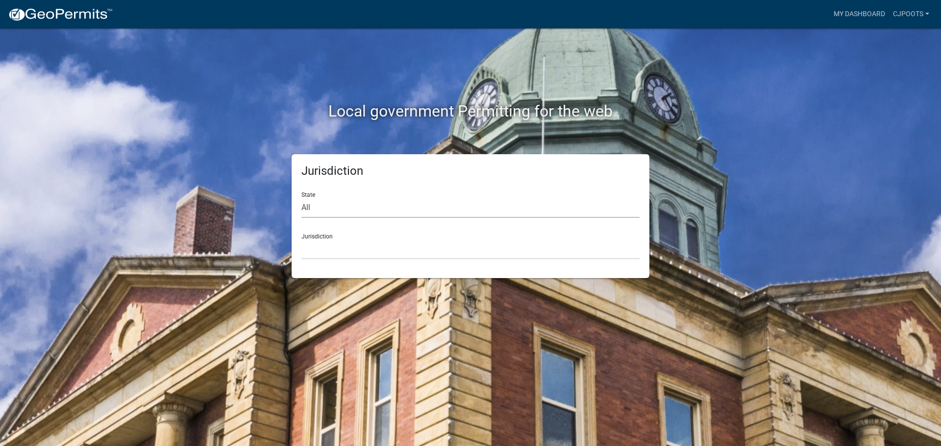
click at [330, 202] on select "All [US_STATE] [US_STATE] [US_STATE] [US_STATE] [US_STATE] [US_STATE] [US_STATE…" at bounding box center [470, 208] width 338 height 20
select select "[US_STATE]"
click at [301, 198] on select "All [US_STATE] [US_STATE] [US_STATE] [US_STATE] [US_STATE] [US_STATE] [US_STATE…" at bounding box center [470, 208] width 338 height 20
click at [335, 246] on select "[GEOGRAPHIC_DATA], [US_STATE] [GEOGRAPHIC_DATA], [US_STATE] [GEOGRAPHIC_DATA], …" at bounding box center [470, 250] width 338 height 20
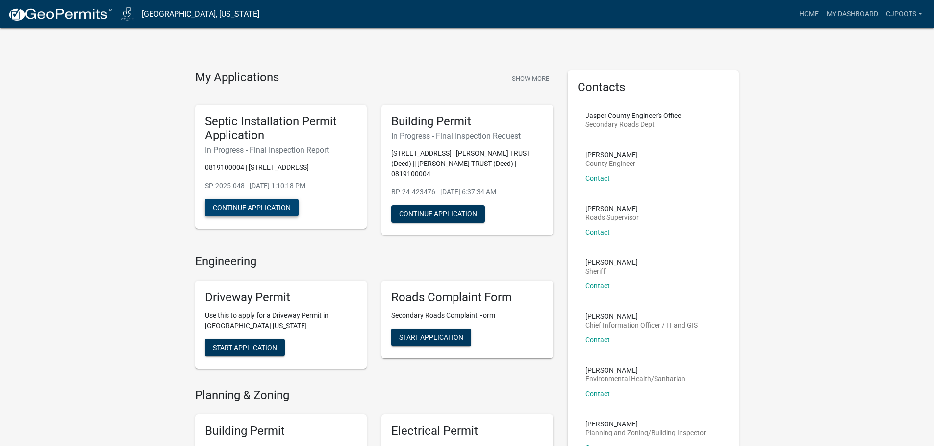
click at [248, 206] on button "Continue Application" at bounding box center [252, 208] width 94 height 18
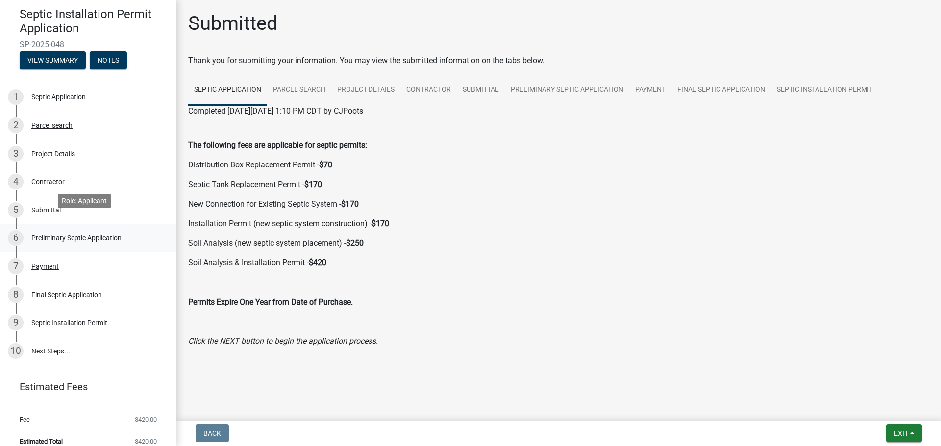
scroll to position [76, 0]
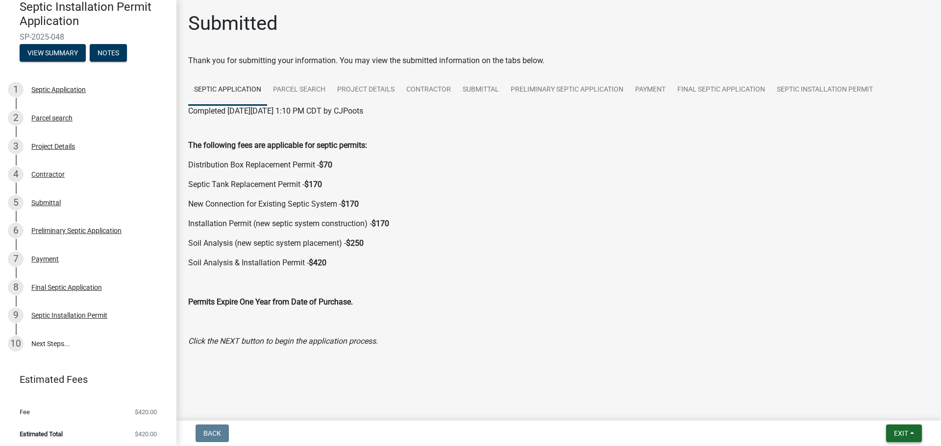
click at [913, 433] on button "Exit" at bounding box center [904, 434] width 36 height 18
click at [572, 352] on div "The following fees are applicable for septic permits: Distribution Box Replacem…" at bounding box center [559, 236] width 756 height 238
click at [693, 89] on link "Final Septic Application" at bounding box center [720, 89] width 99 height 31
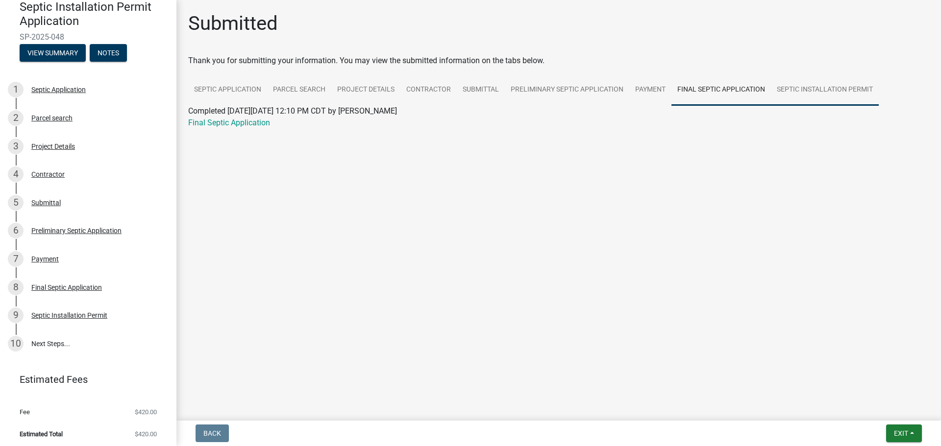
click at [800, 88] on link "Septic Installation Permit" at bounding box center [825, 89] width 108 height 31
click at [249, 124] on link "Septic Installation Permit" at bounding box center [231, 122] width 87 height 9
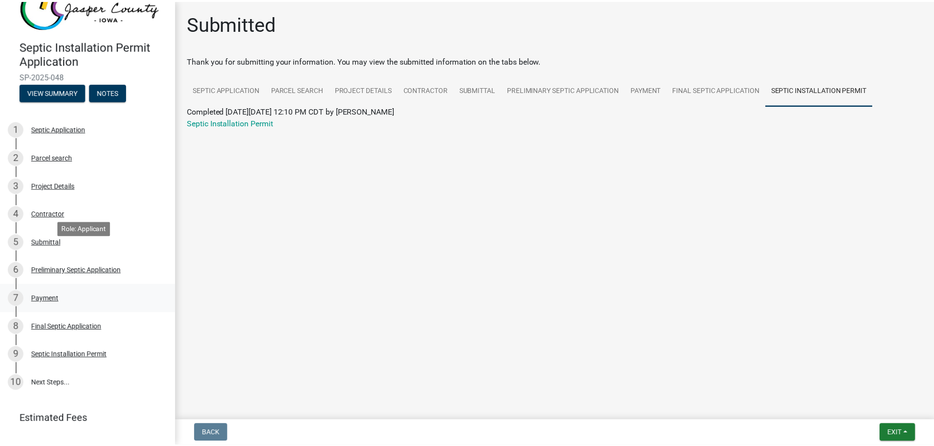
scroll to position [0, 0]
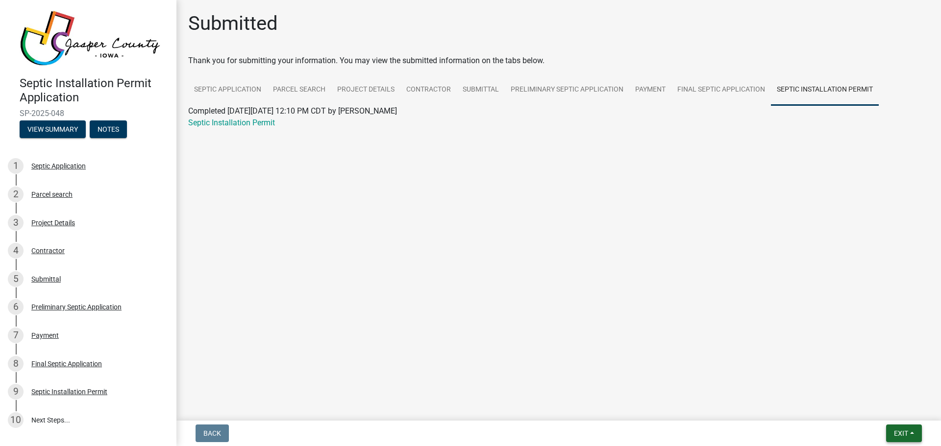
click at [890, 427] on button "Exit" at bounding box center [904, 434] width 36 height 18
click at [890, 413] on button "Save & Exit" at bounding box center [882, 408] width 78 height 24
